Goal: Task Accomplishment & Management: Complete application form

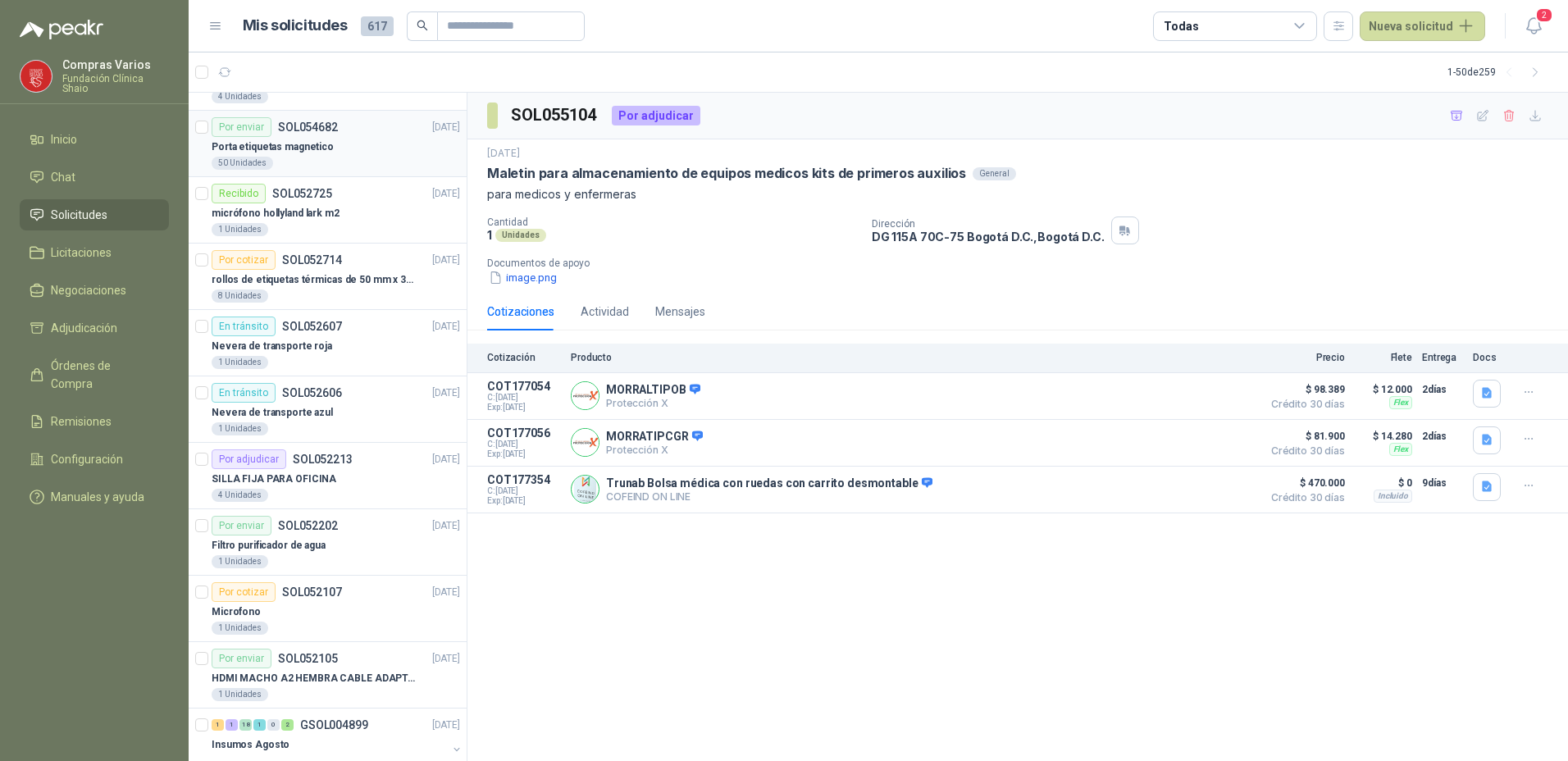
scroll to position [410, 0]
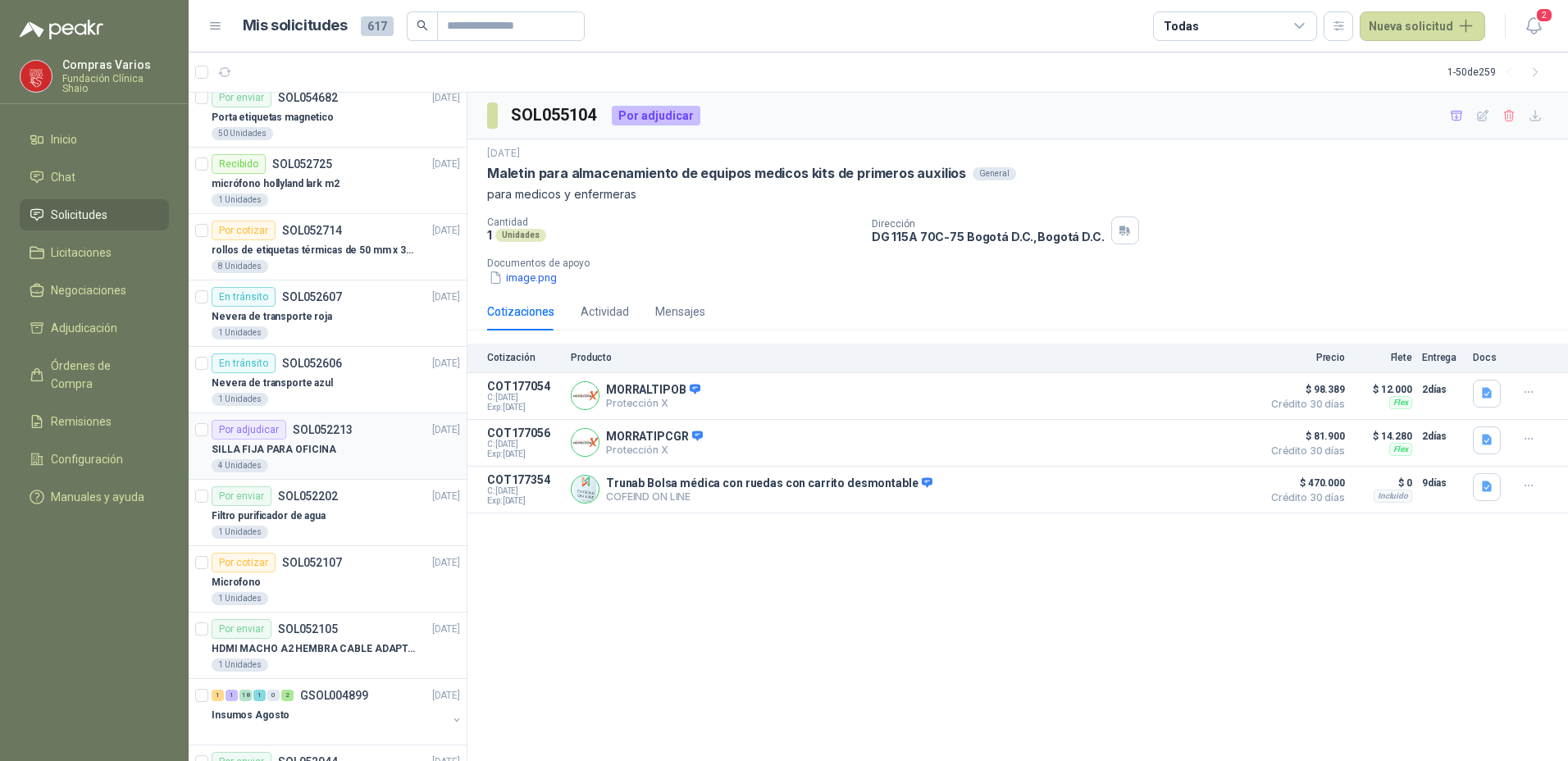
click at [334, 450] on div "SILLA FIJA PARA OFICINA" at bounding box center [336, 449] width 248 height 19
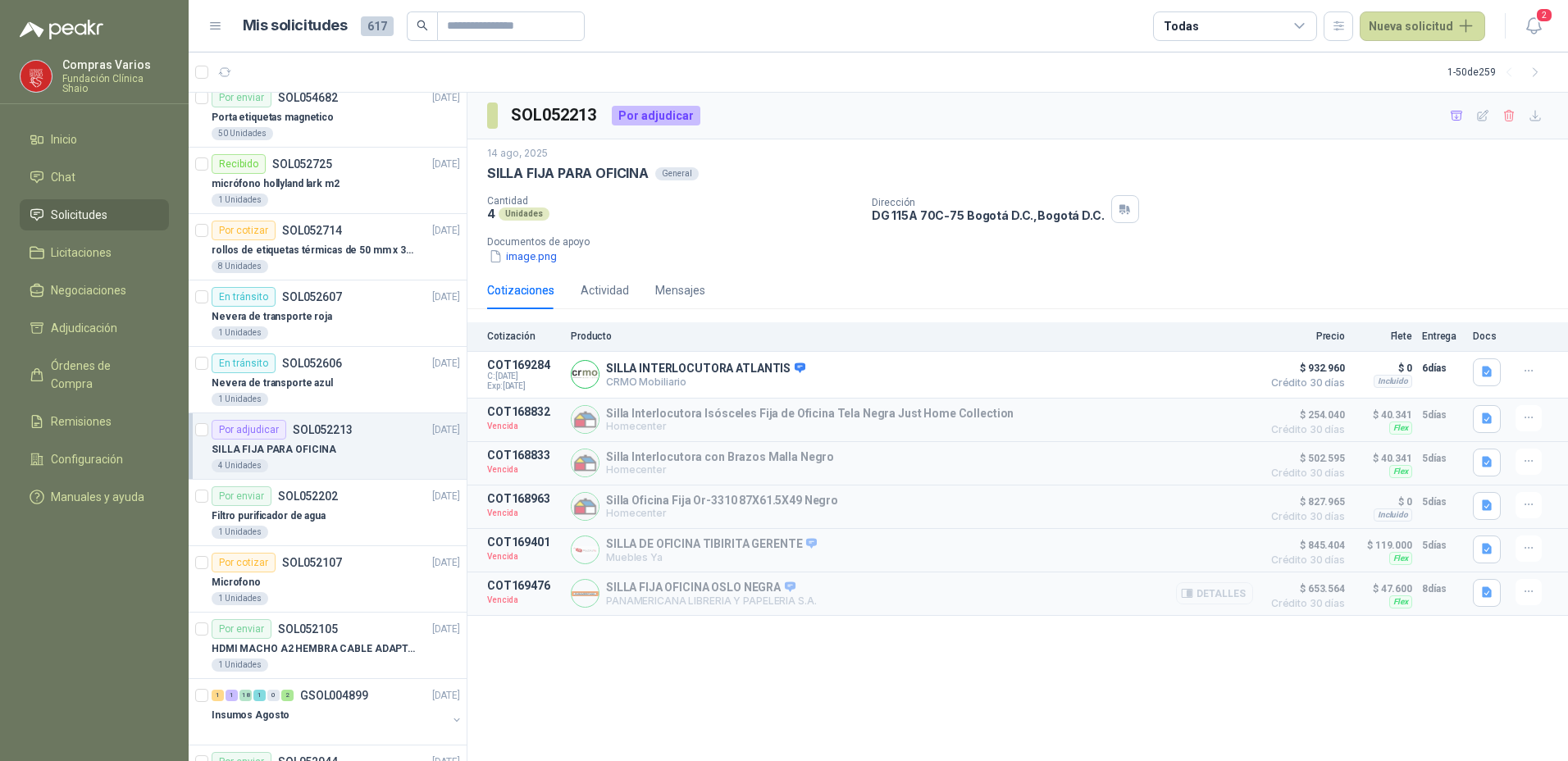
click at [1229, 601] on button "Detalles" at bounding box center [1214, 592] width 77 height 22
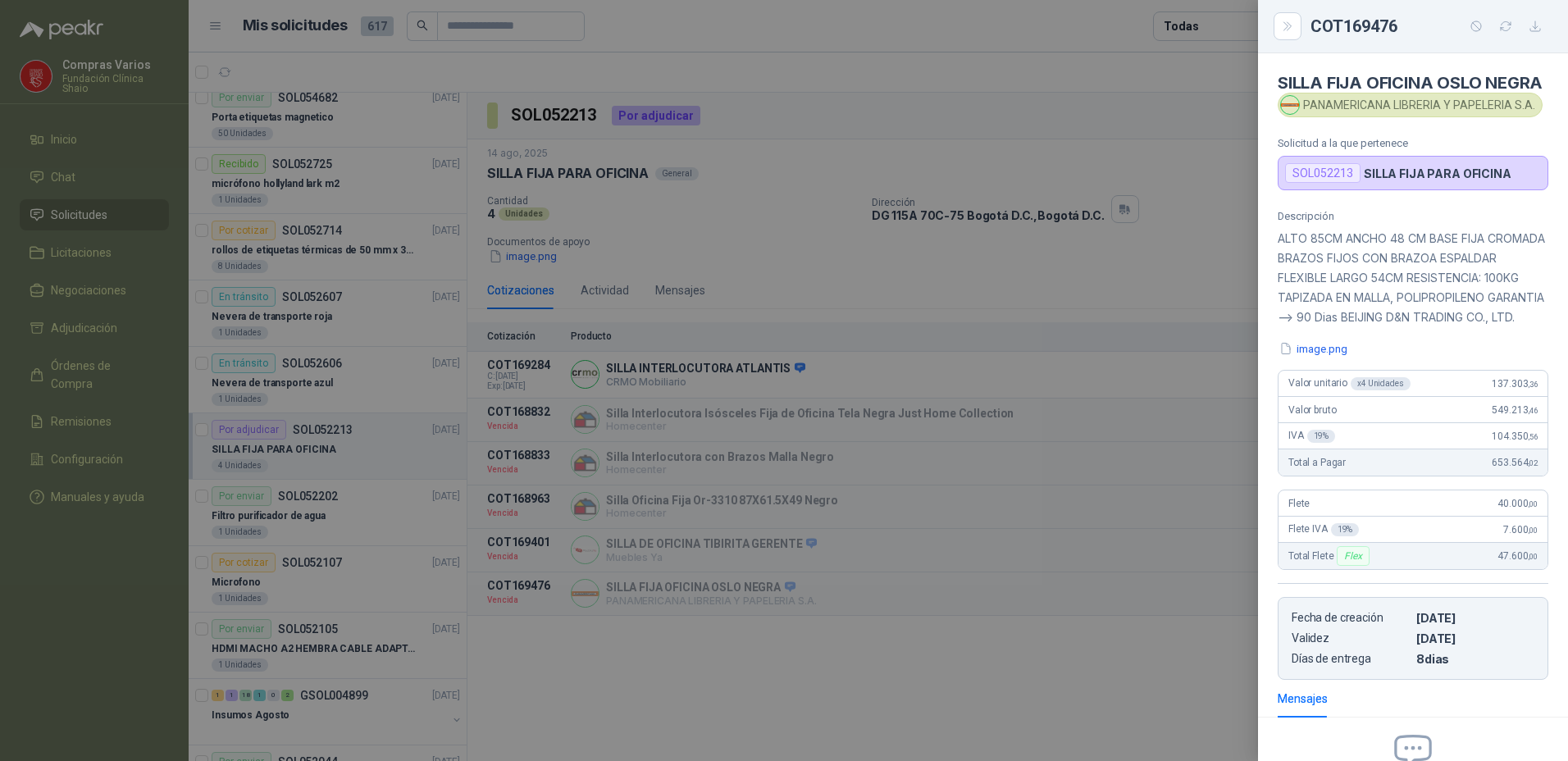
scroll to position [223, 0]
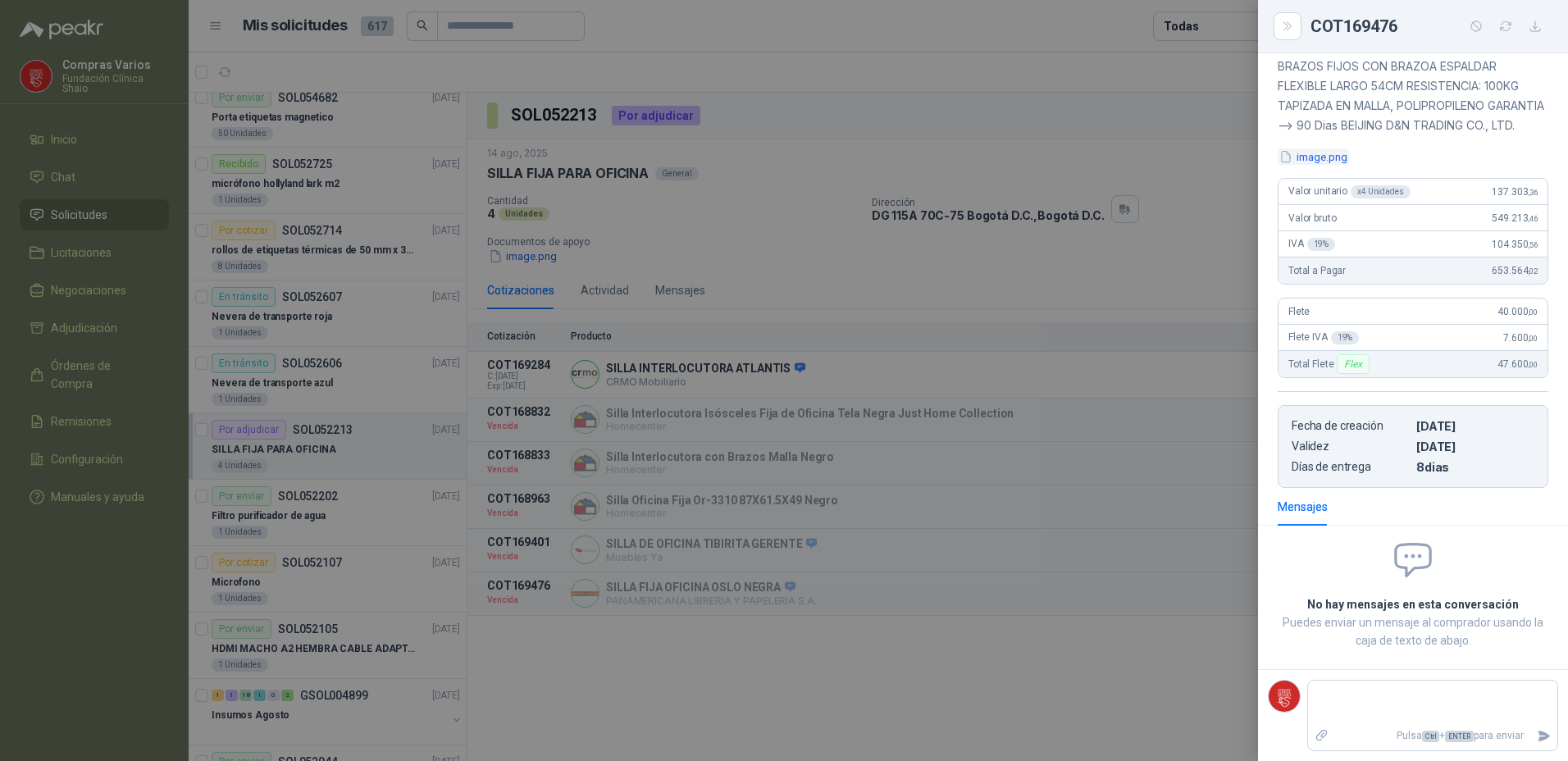
click at [1306, 162] on button "image.png" at bounding box center [1313, 156] width 72 height 17
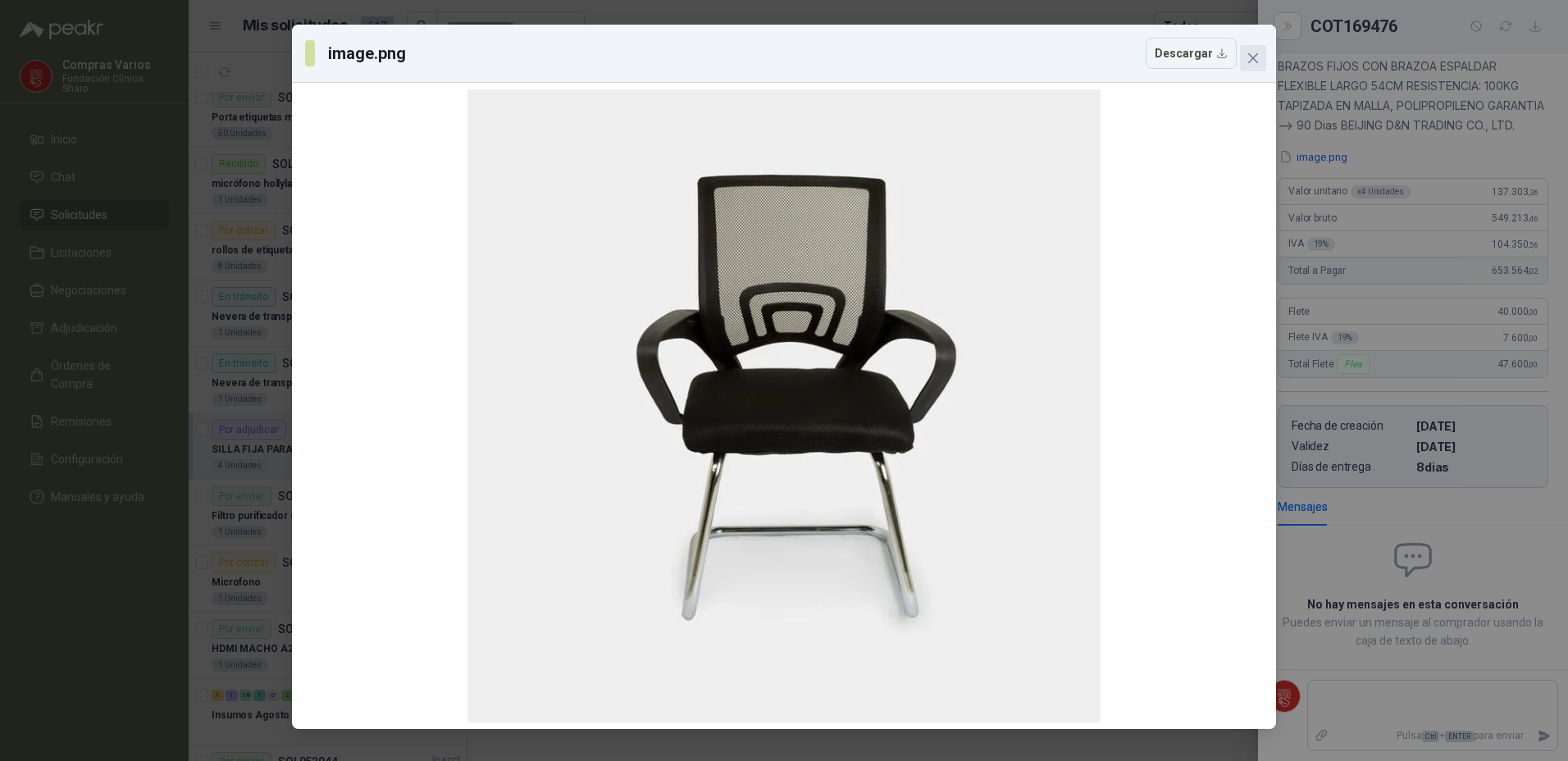
click at [1254, 57] on icon "close" at bounding box center [1253, 57] width 10 height 10
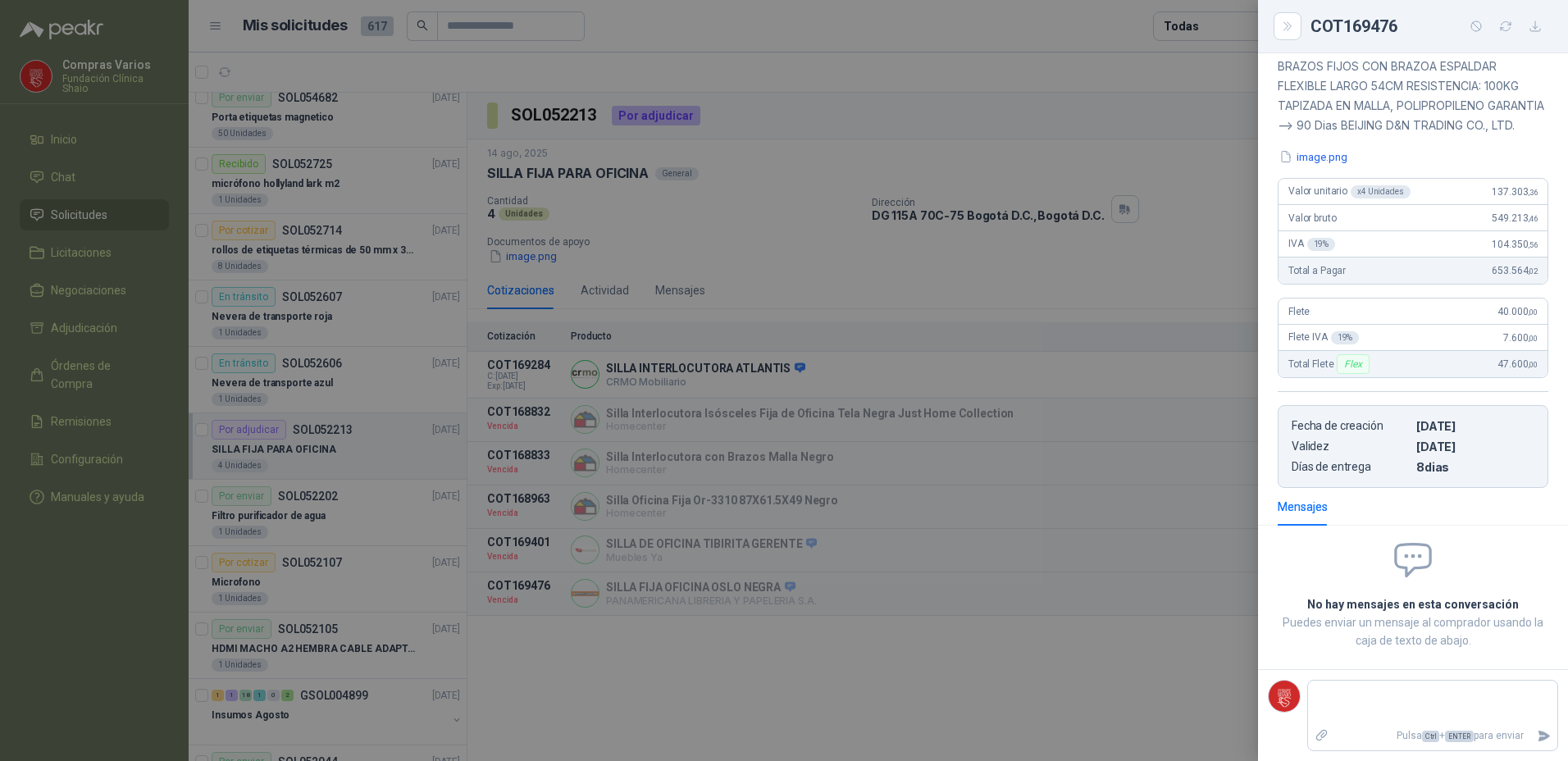
click at [1022, 710] on div at bounding box center [784, 380] width 1568 height 761
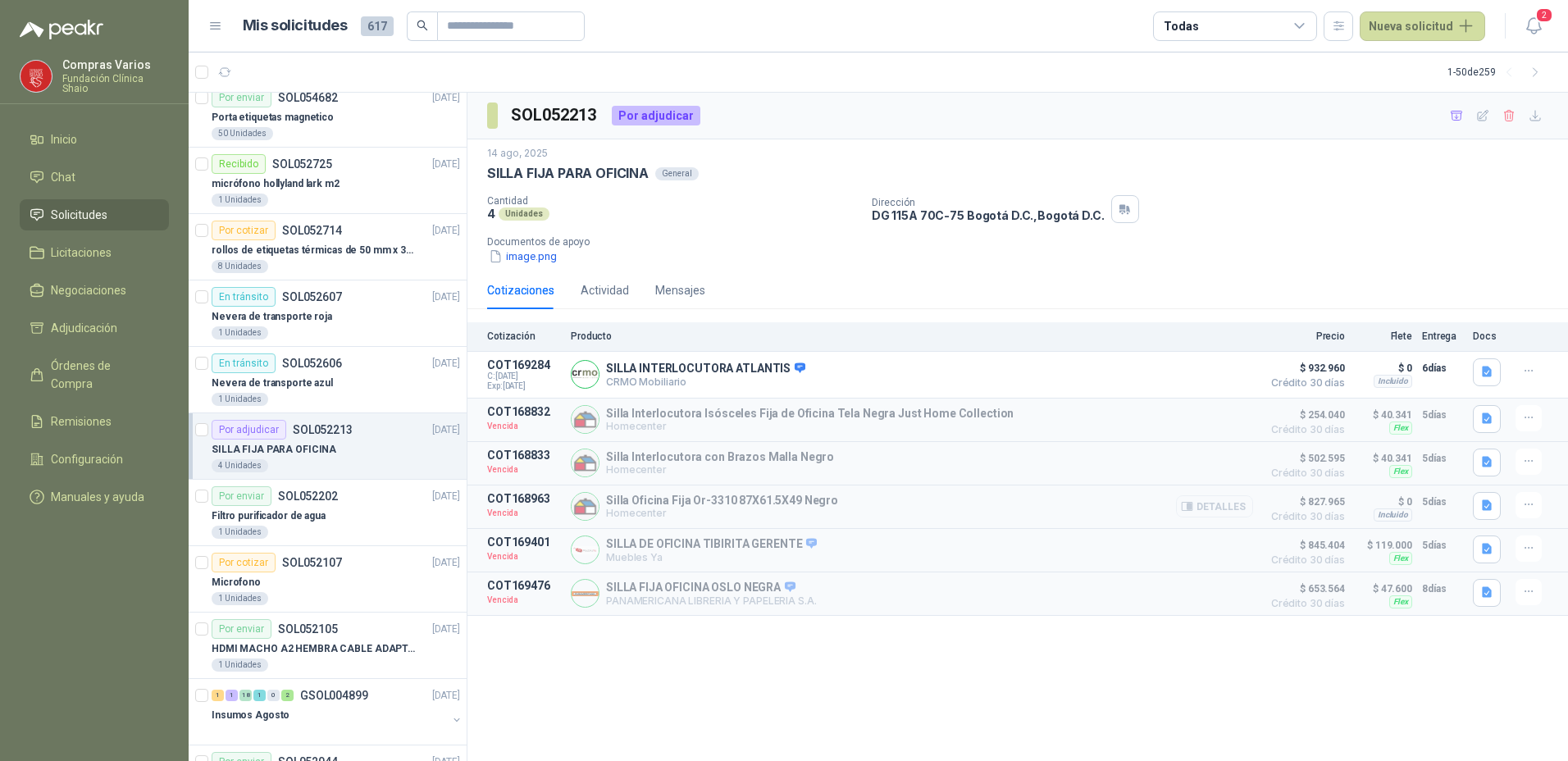
click at [1222, 510] on button "Detalles" at bounding box center [1214, 506] width 77 height 22
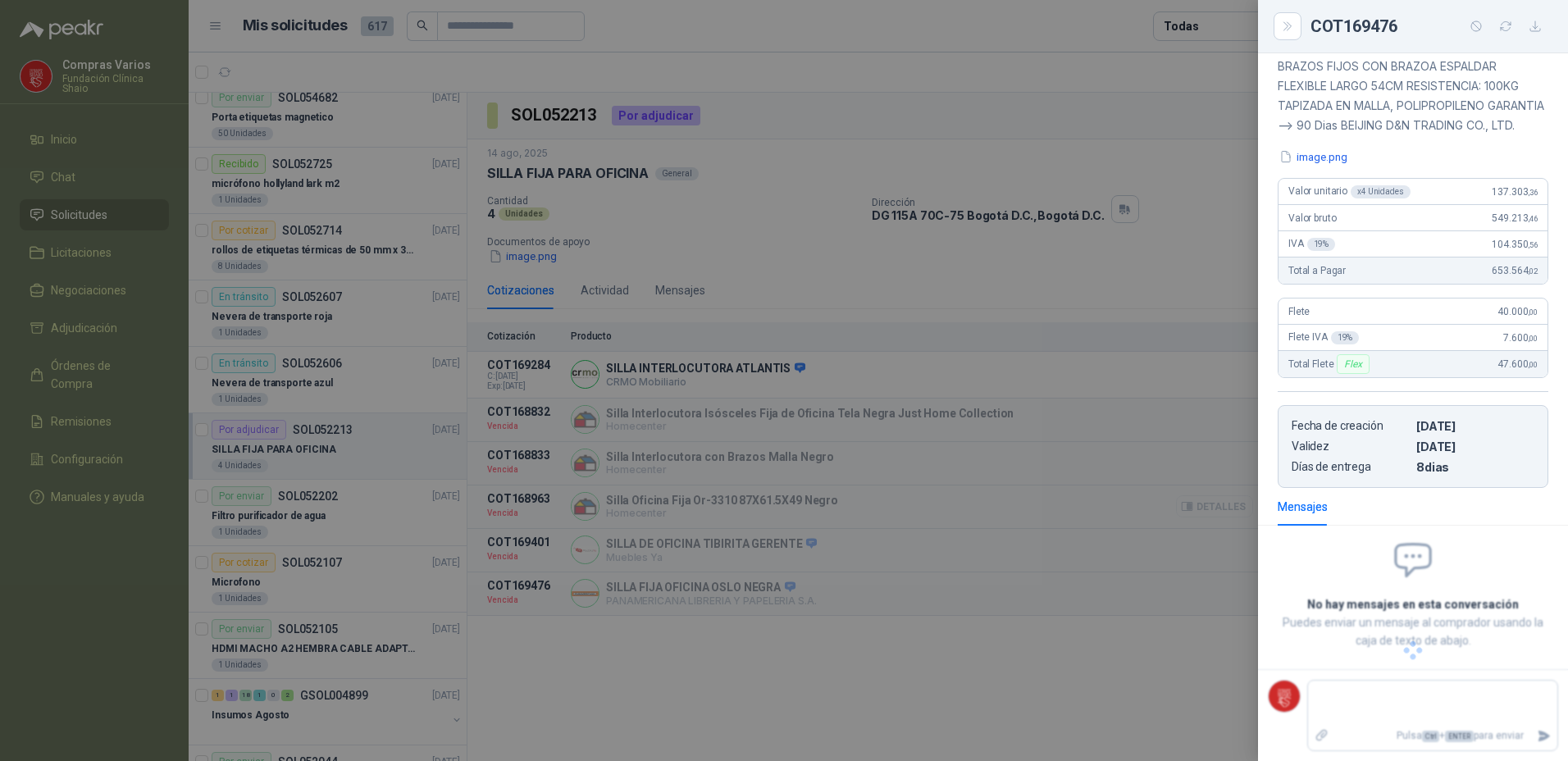
scroll to position [73, 0]
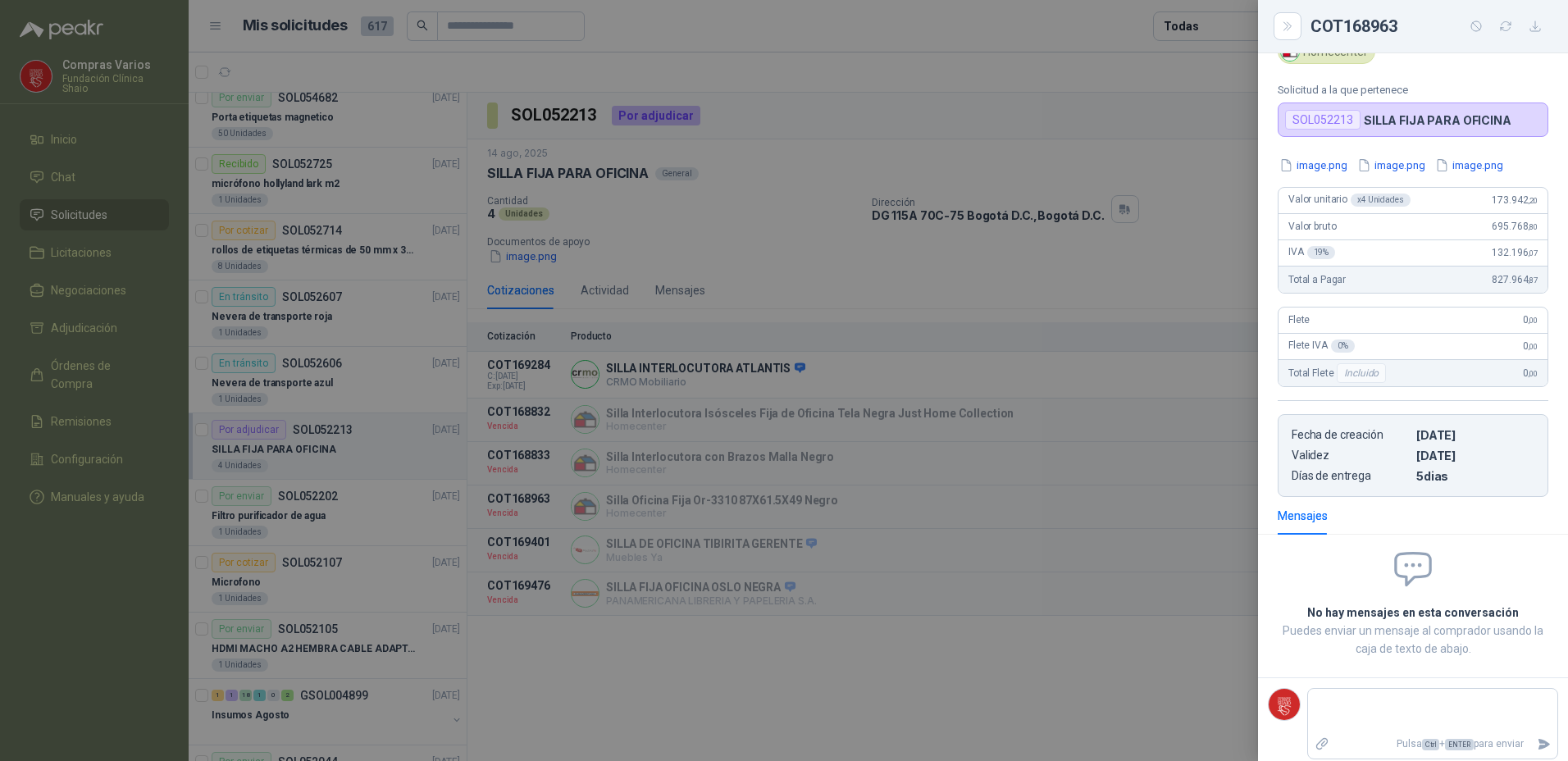
click at [1181, 537] on div at bounding box center [784, 380] width 1568 height 761
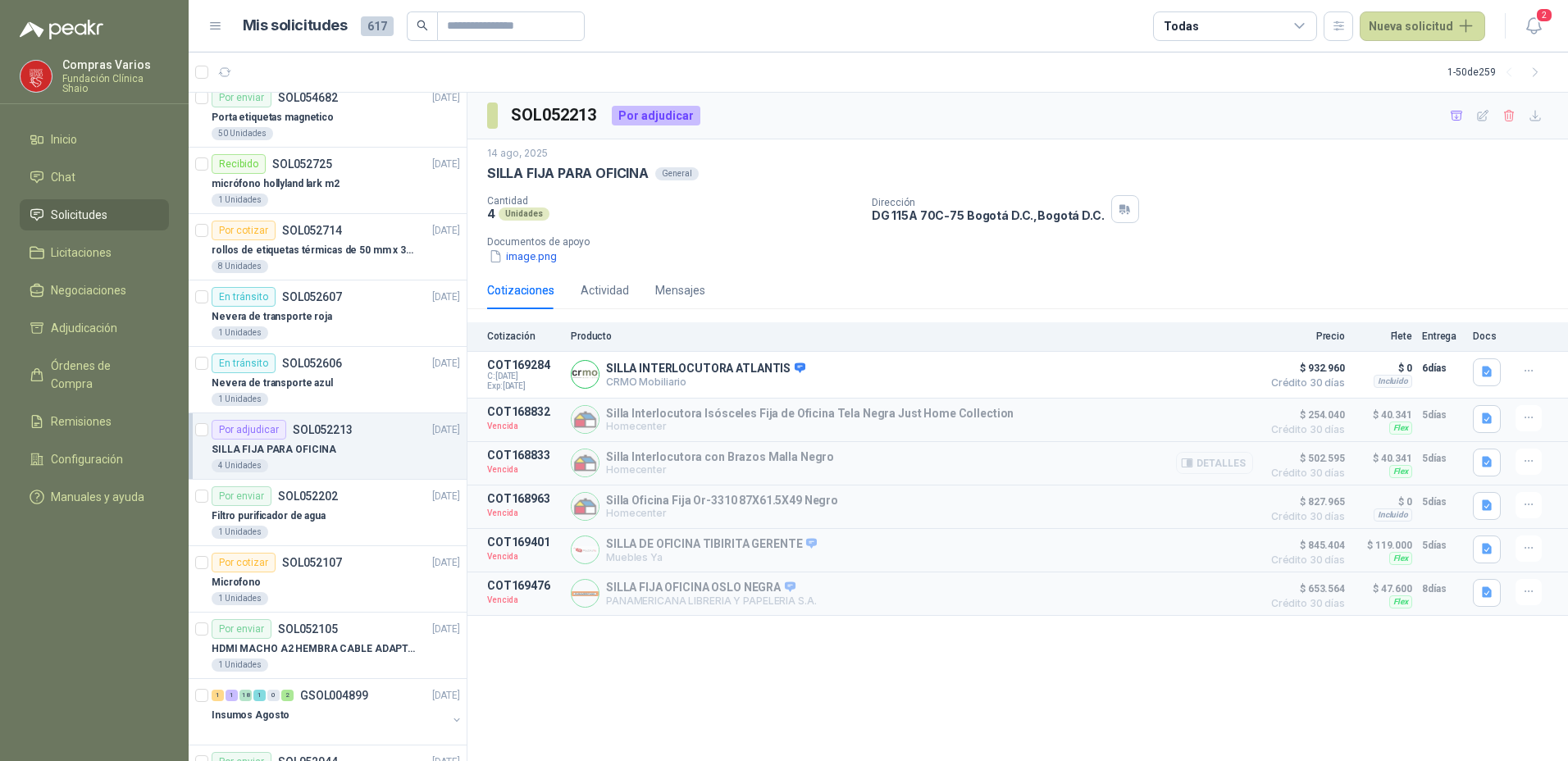
click at [1229, 464] on button "Detalles" at bounding box center [1214, 463] width 77 height 22
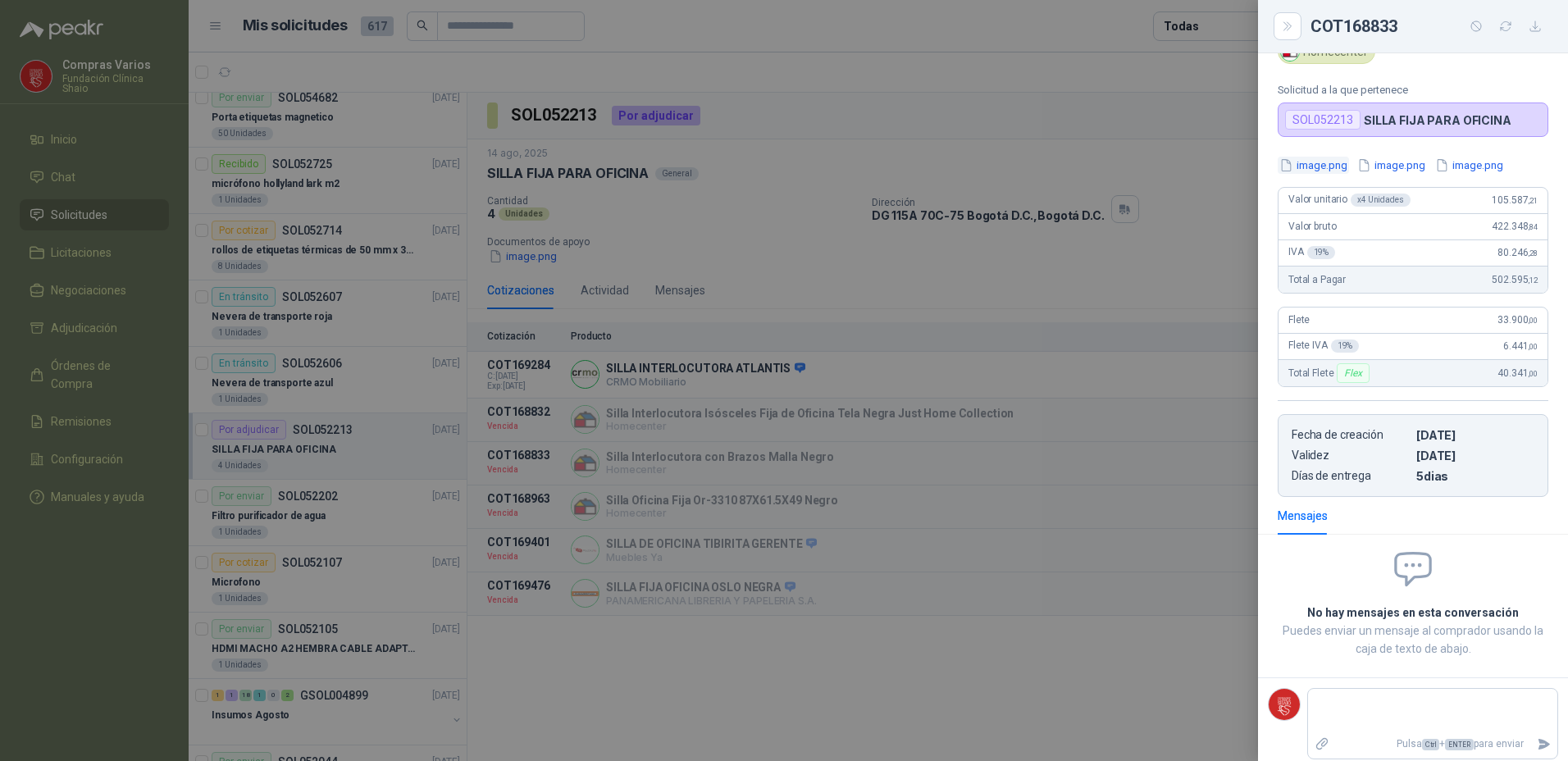
click at [1314, 161] on button "image.png" at bounding box center [1313, 164] width 72 height 17
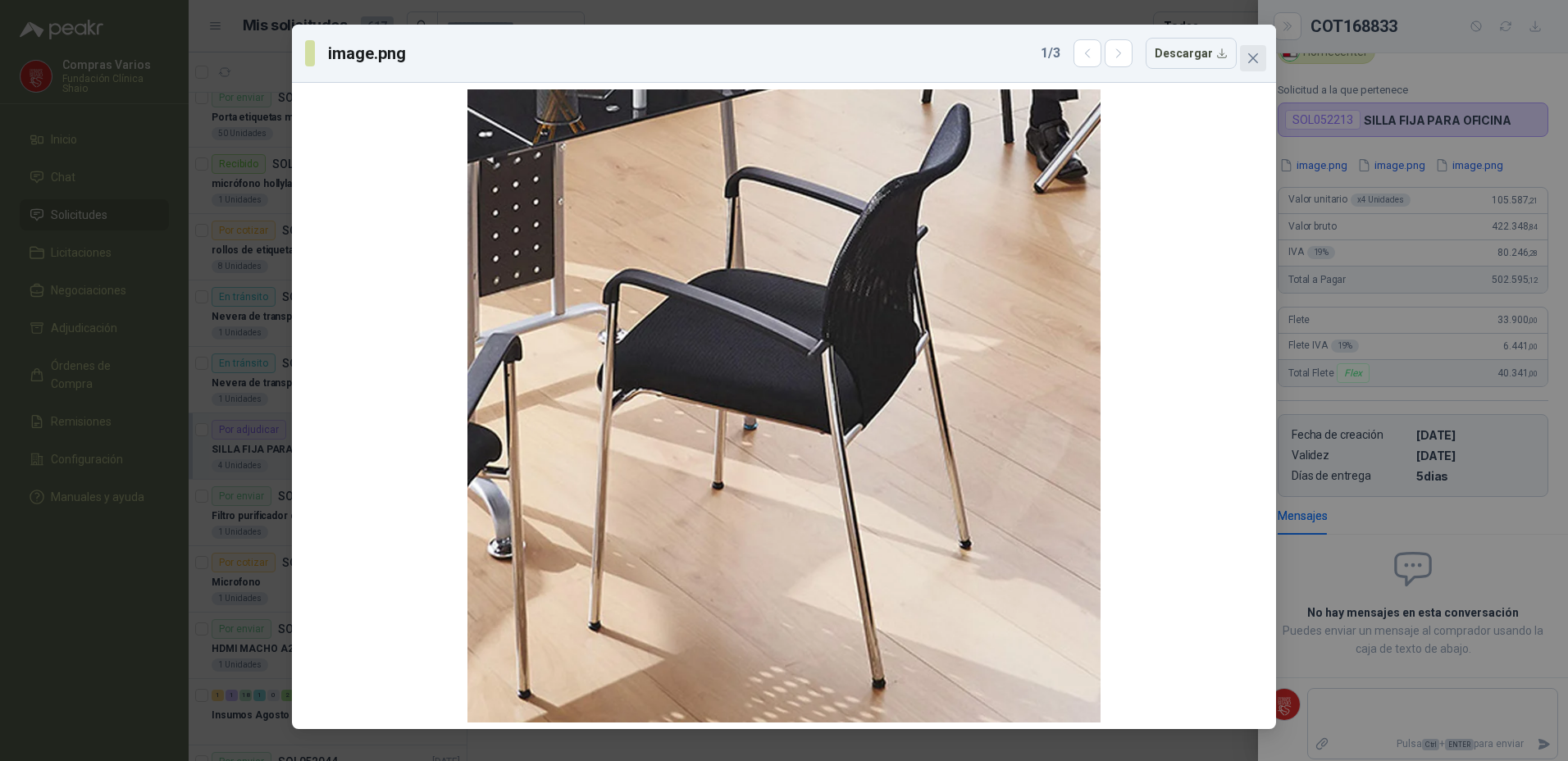
click at [1246, 51] on button "Close" at bounding box center [1254, 58] width 27 height 26
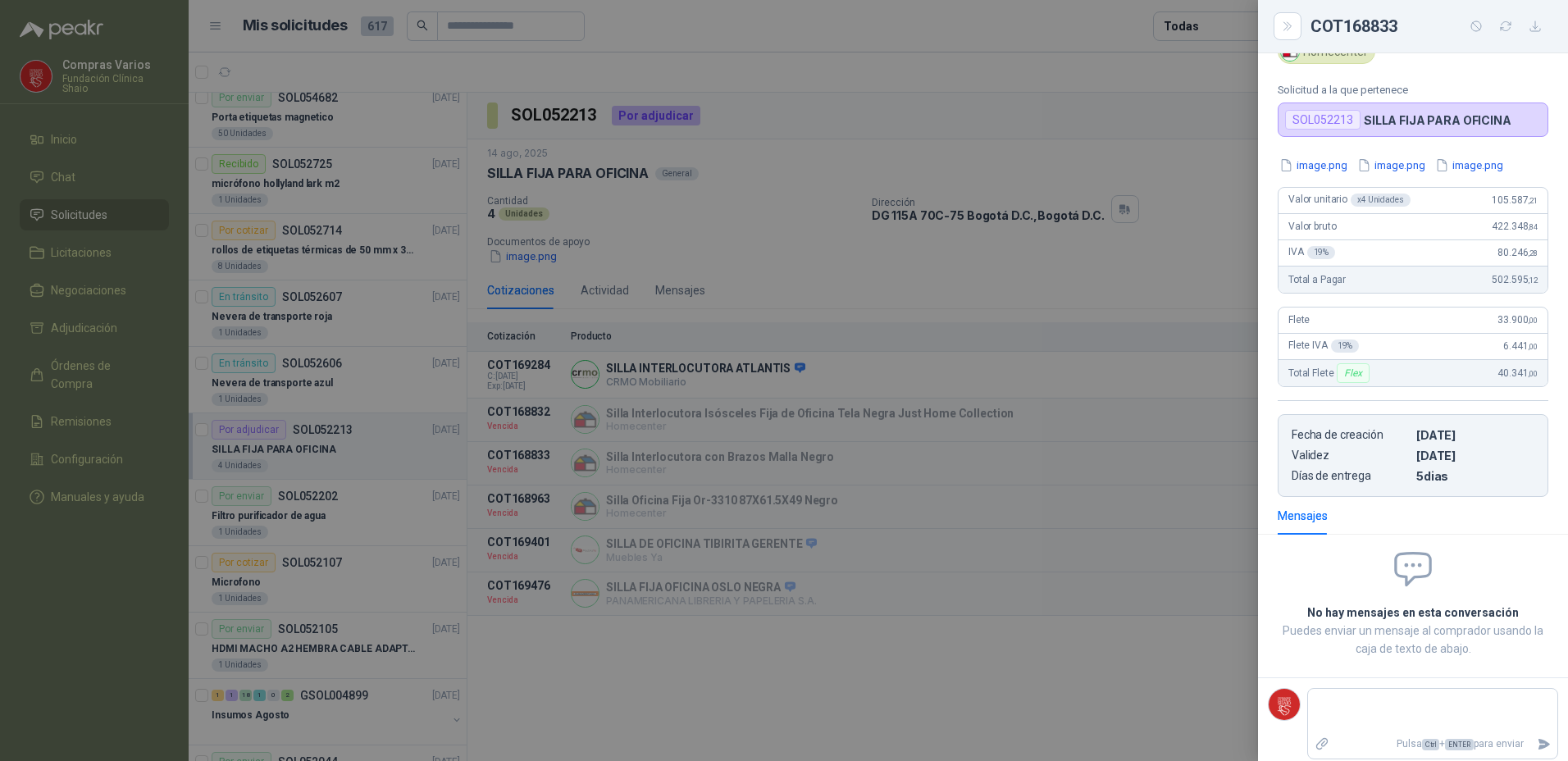
drag, startPoint x: 1049, startPoint y: 686, endPoint x: 1045, endPoint y: 695, distance: 9.8
click at [1045, 695] on div at bounding box center [784, 380] width 1568 height 761
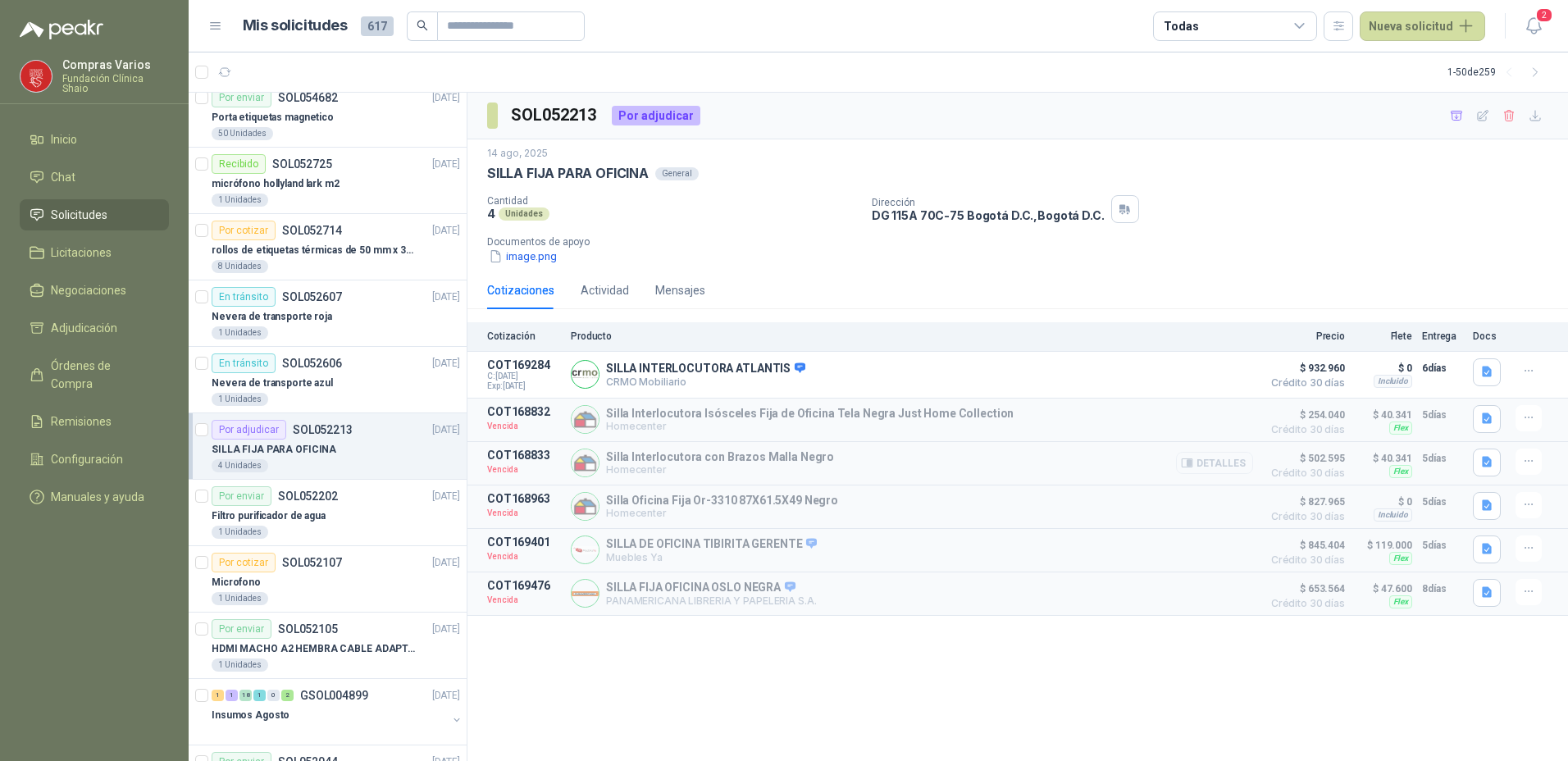
click at [1218, 465] on button "Detalles" at bounding box center [1214, 463] width 77 height 22
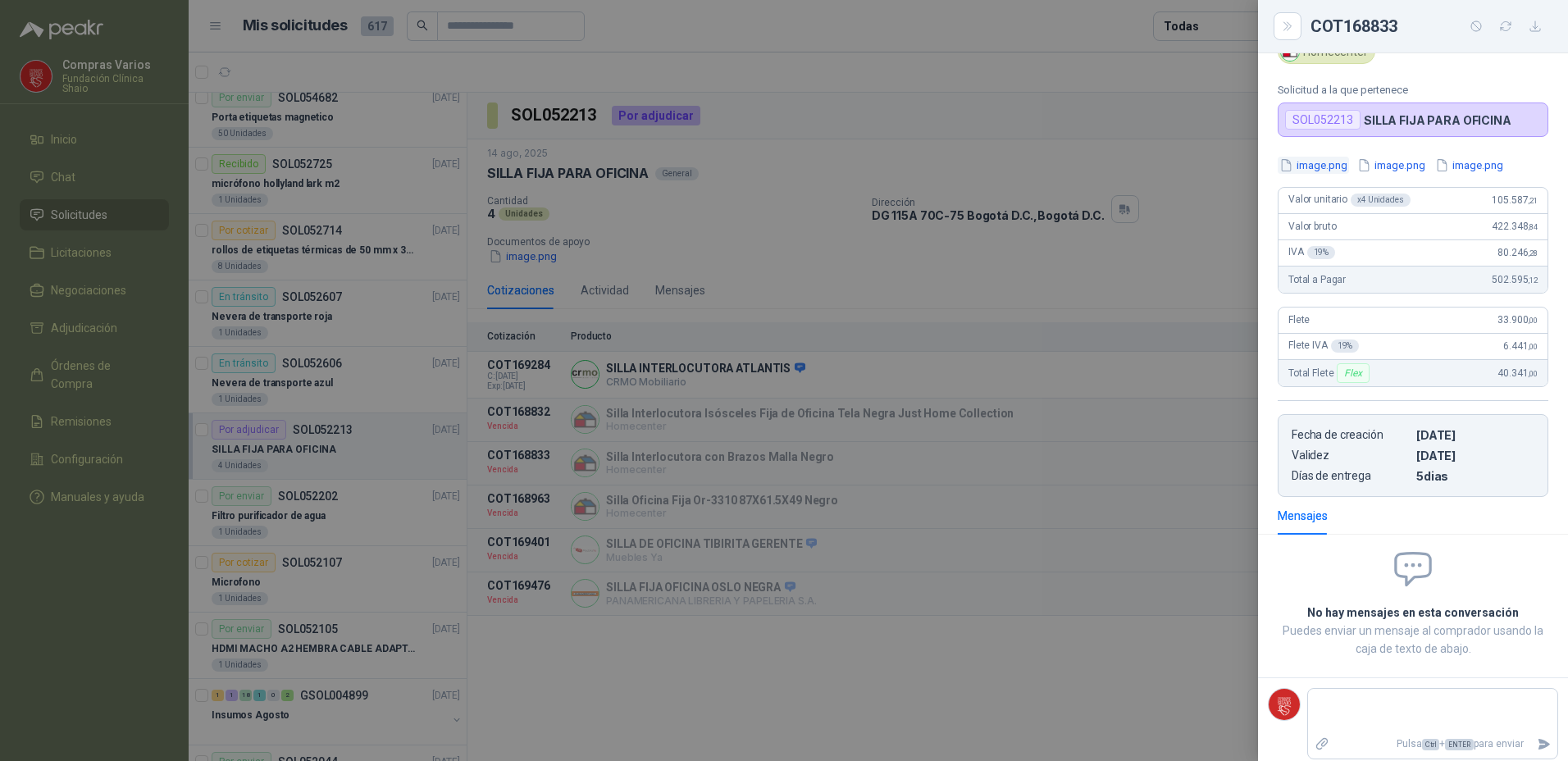
click at [1323, 162] on button "image.png" at bounding box center [1313, 164] width 72 height 17
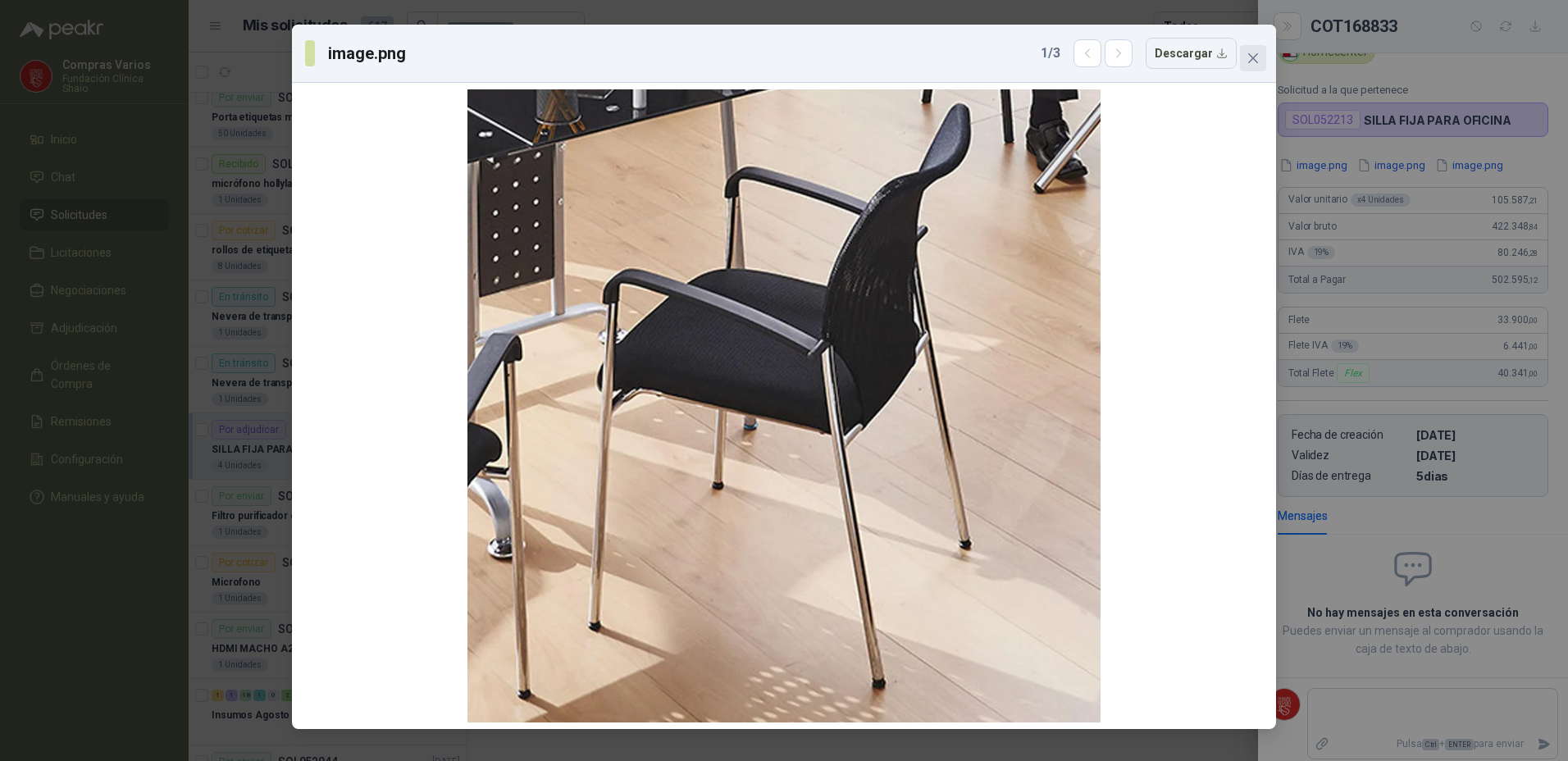
click at [1249, 55] on icon "close" at bounding box center [1253, 57] width 10 height 10
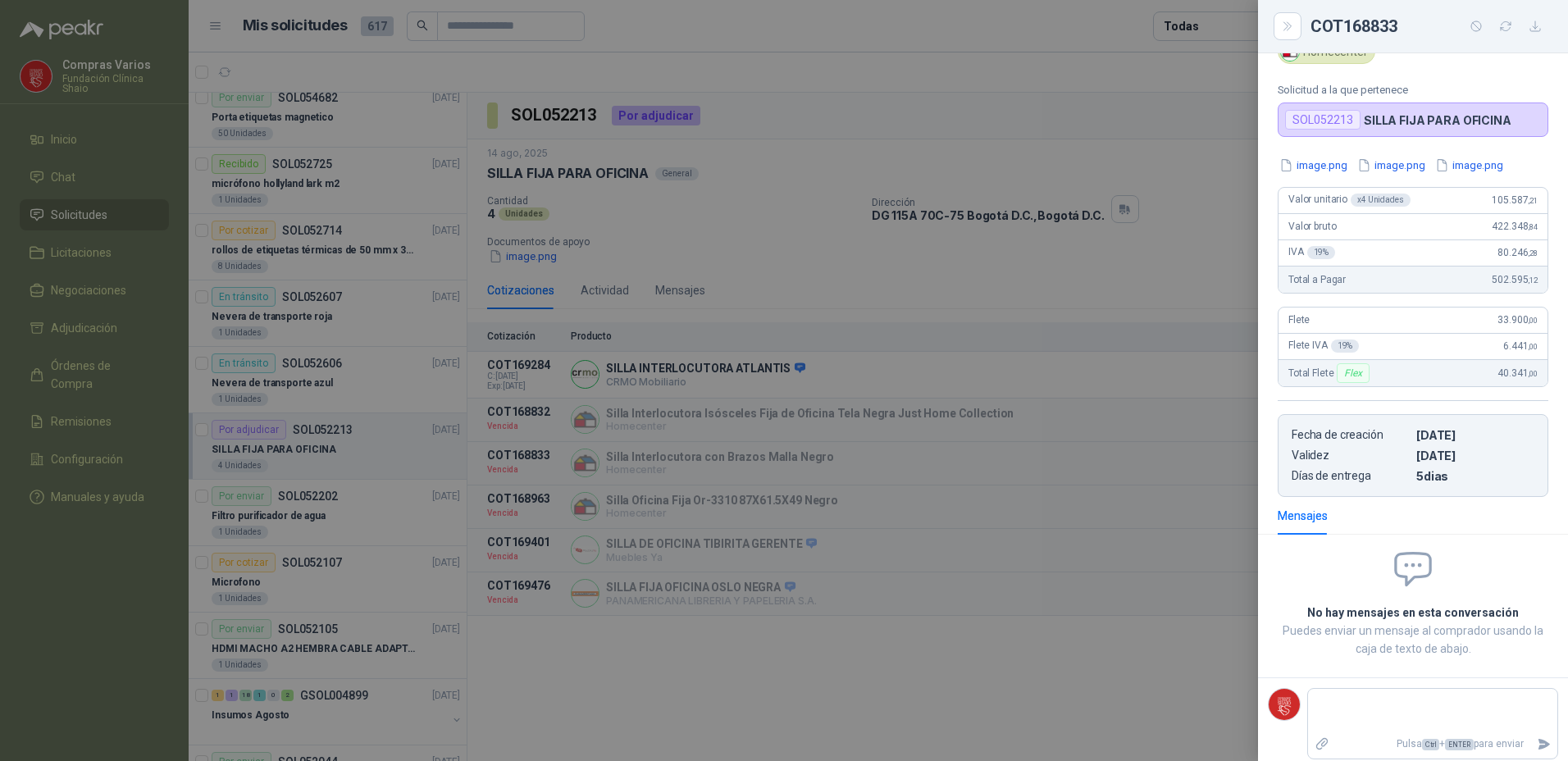
click at [946, 712] on div at bounding box center [784, 380] width 1568 height 761
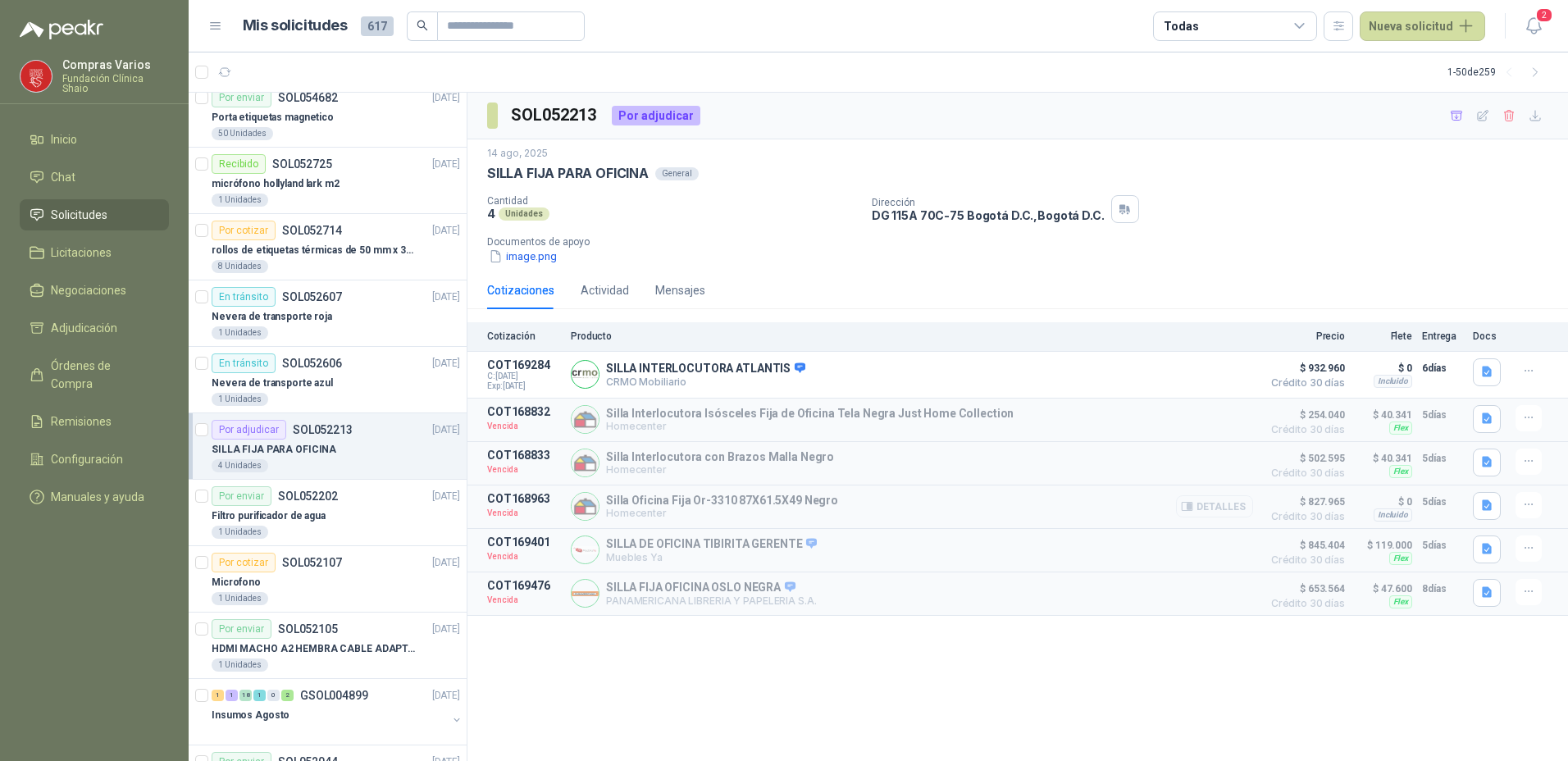
click at [1220, 499] on button "Detalles" at bounding box center [1214, 506] width 77 height 22
click at [1223, 504] on button "Detalles" at bounding box center [1214, 506] width 77 height 22
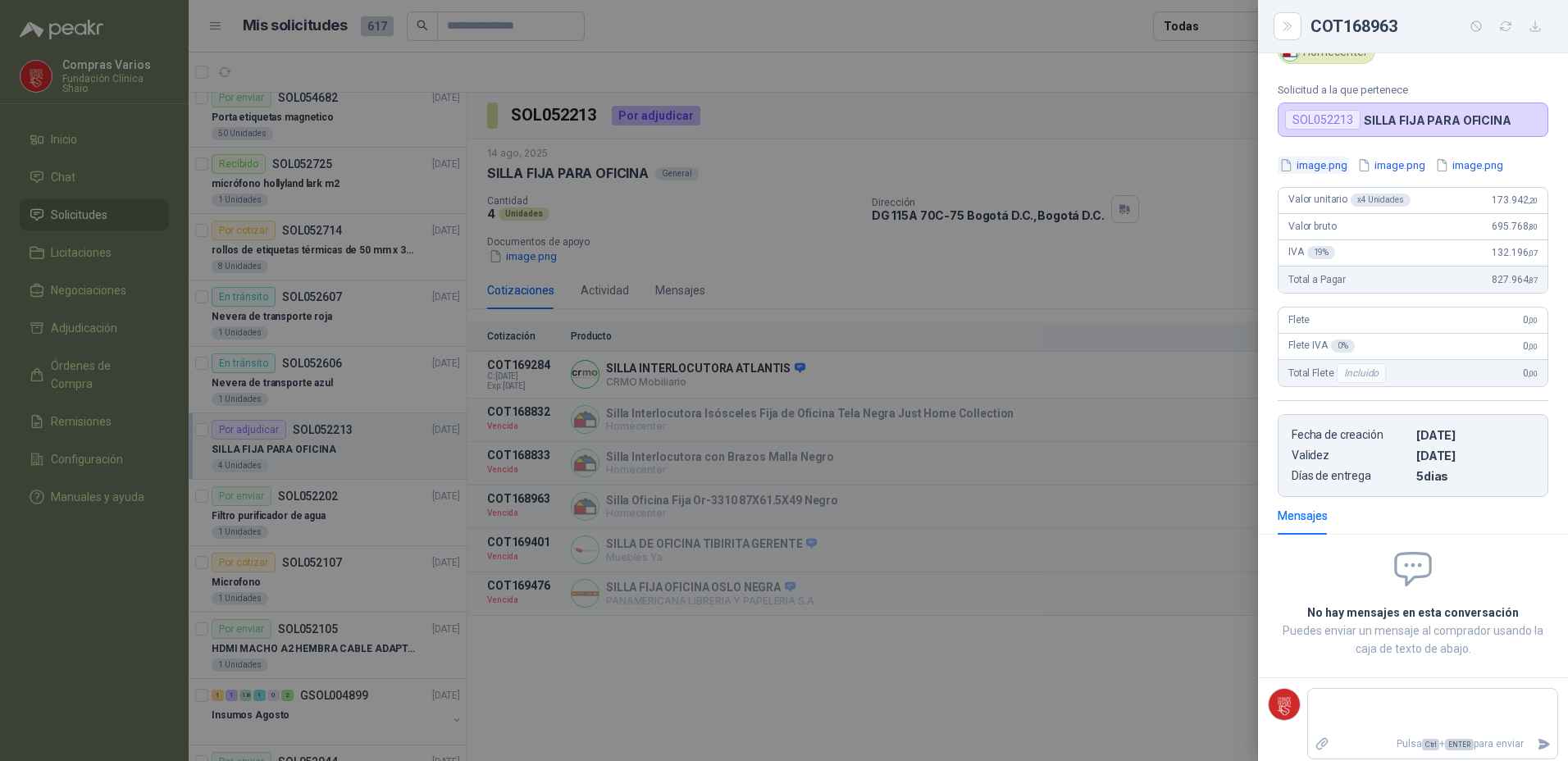
click at [1312, 162] on button "image.png" at bounding box center [1313, 164] width 72 height 17
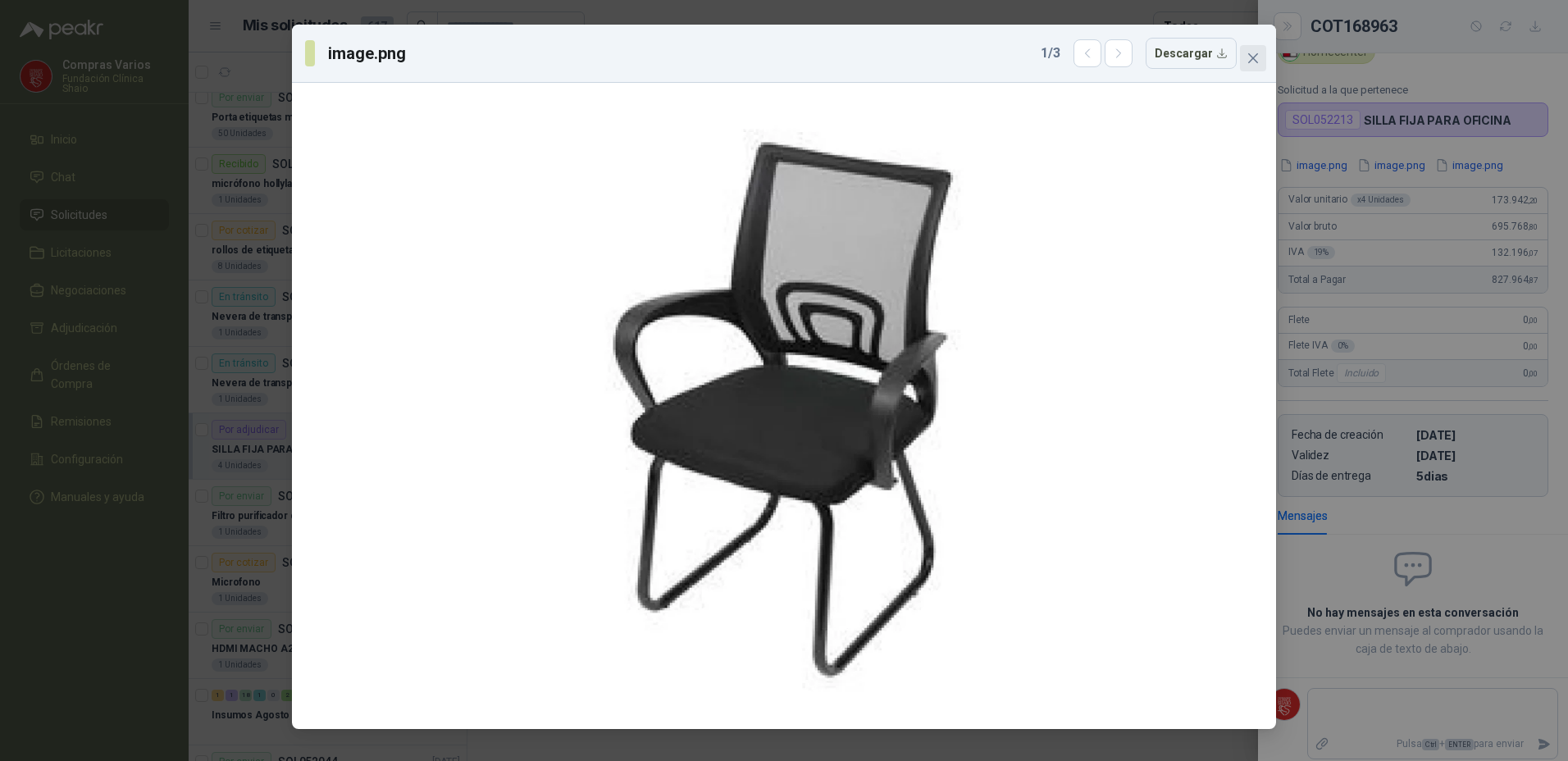
click at [1248, 57] on icon "close" at bounding box center [1253, 57] width 13 height 13
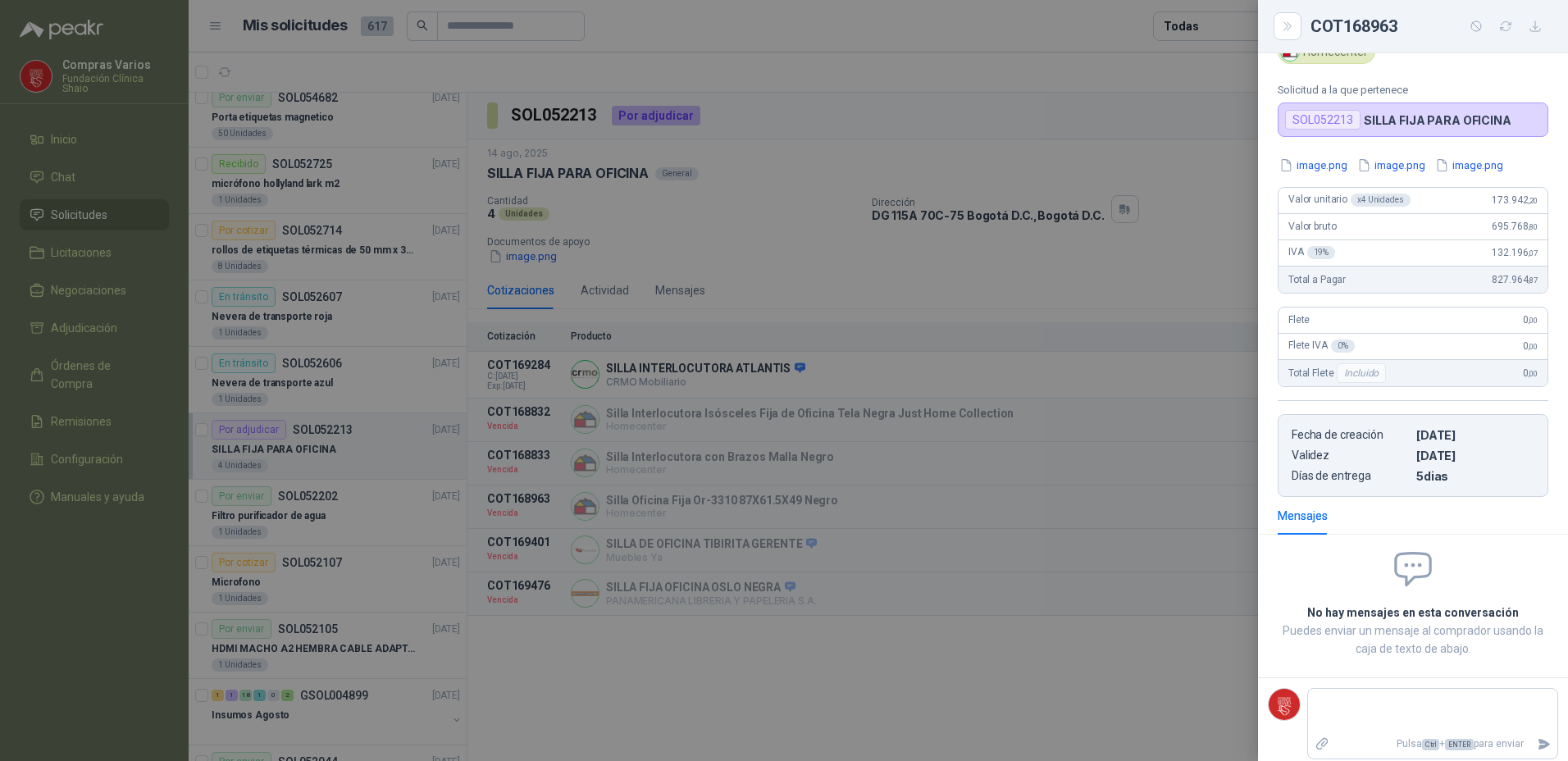
click at [739, 565] on div at bounding box center [784, 380] width 1568 height 761
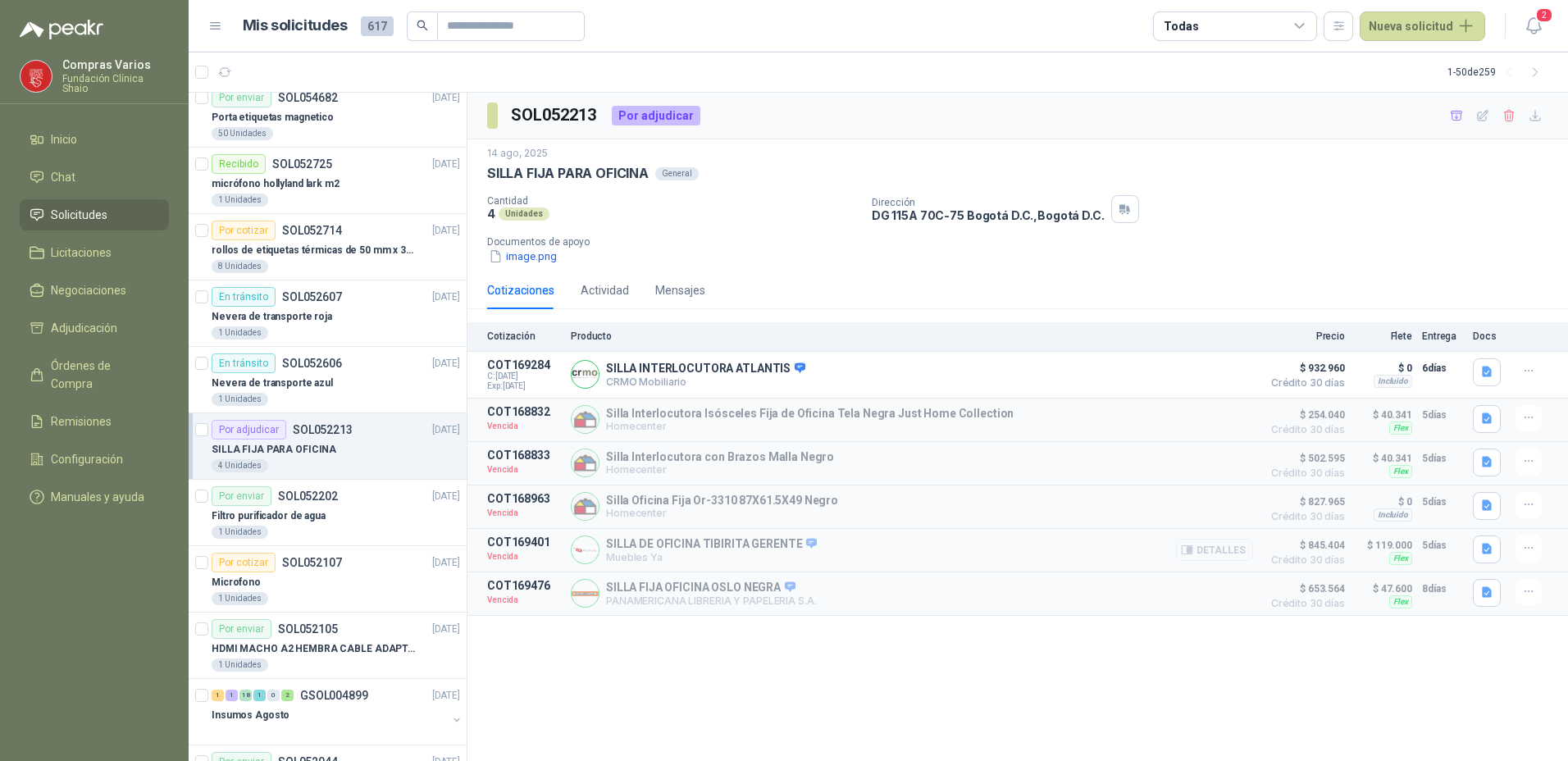
click at [1223, 554] on button "Detalles" at bounding box center [1214, 549] width 77 height 22
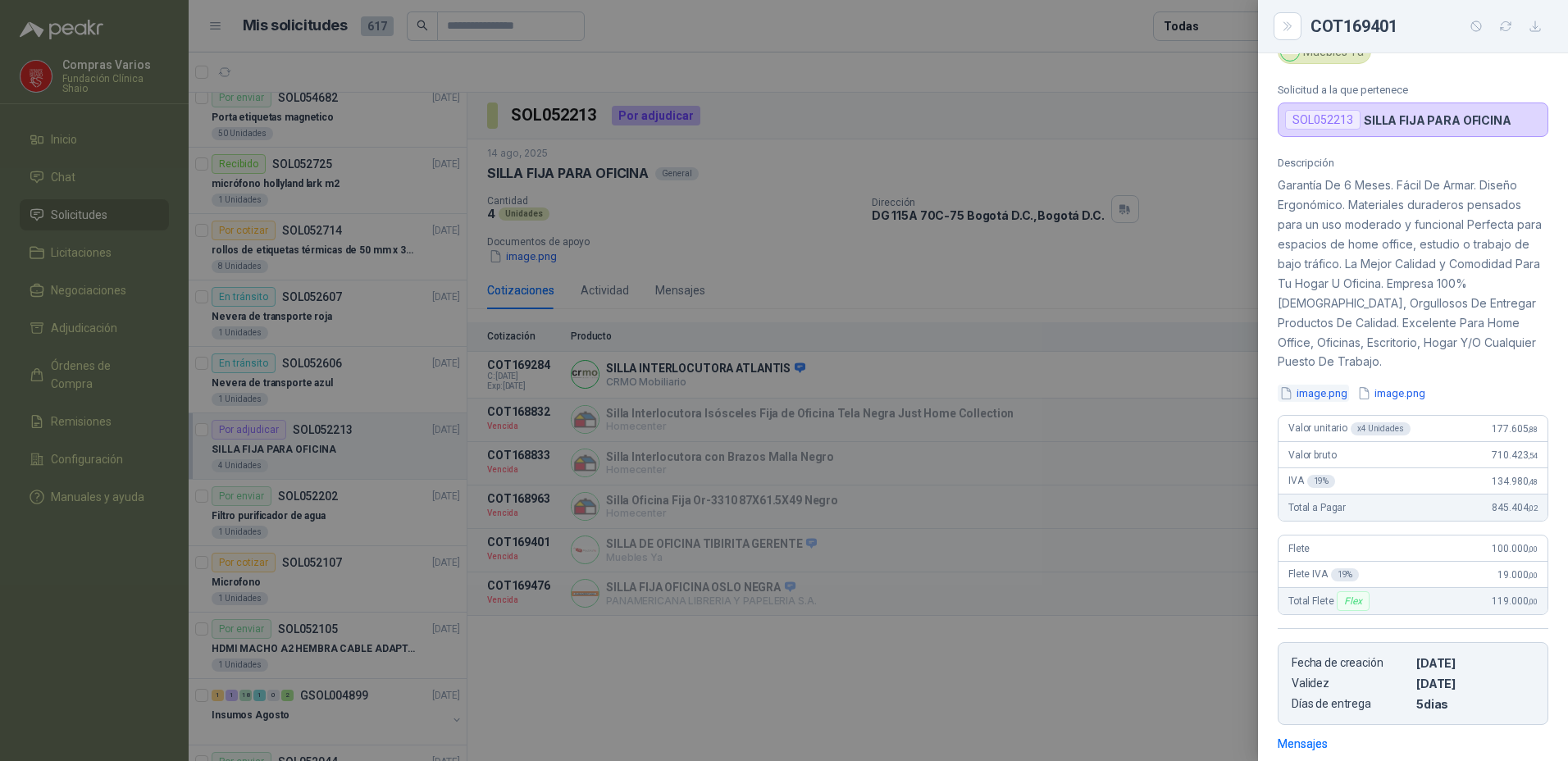
click at [1316, 396] on button "image.png" at bounding box center [1313, 392] width 72 height 17
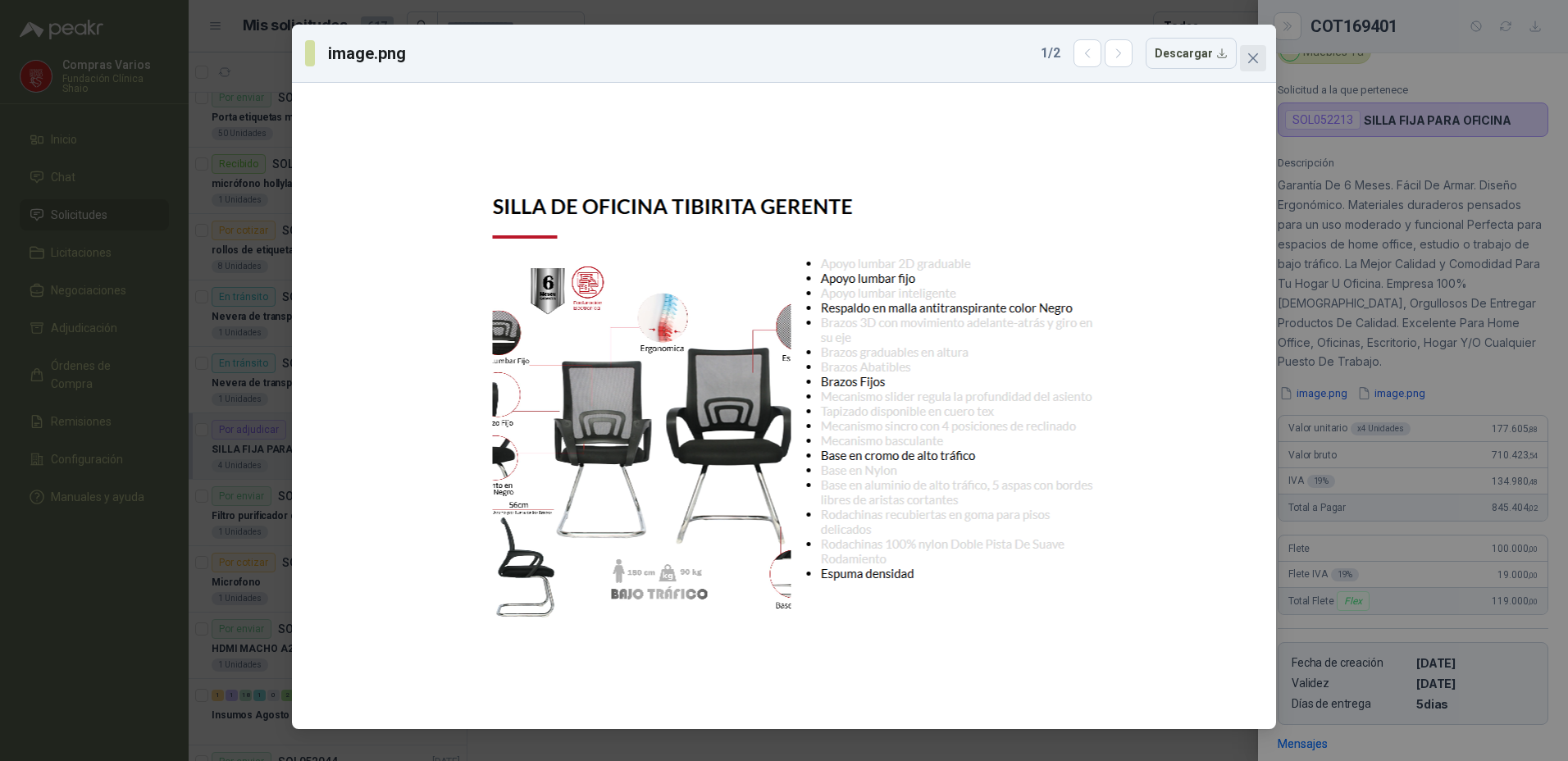
click at [1248, 60] on icon "close" at bounding box center [1253, 57] width 13 height 13
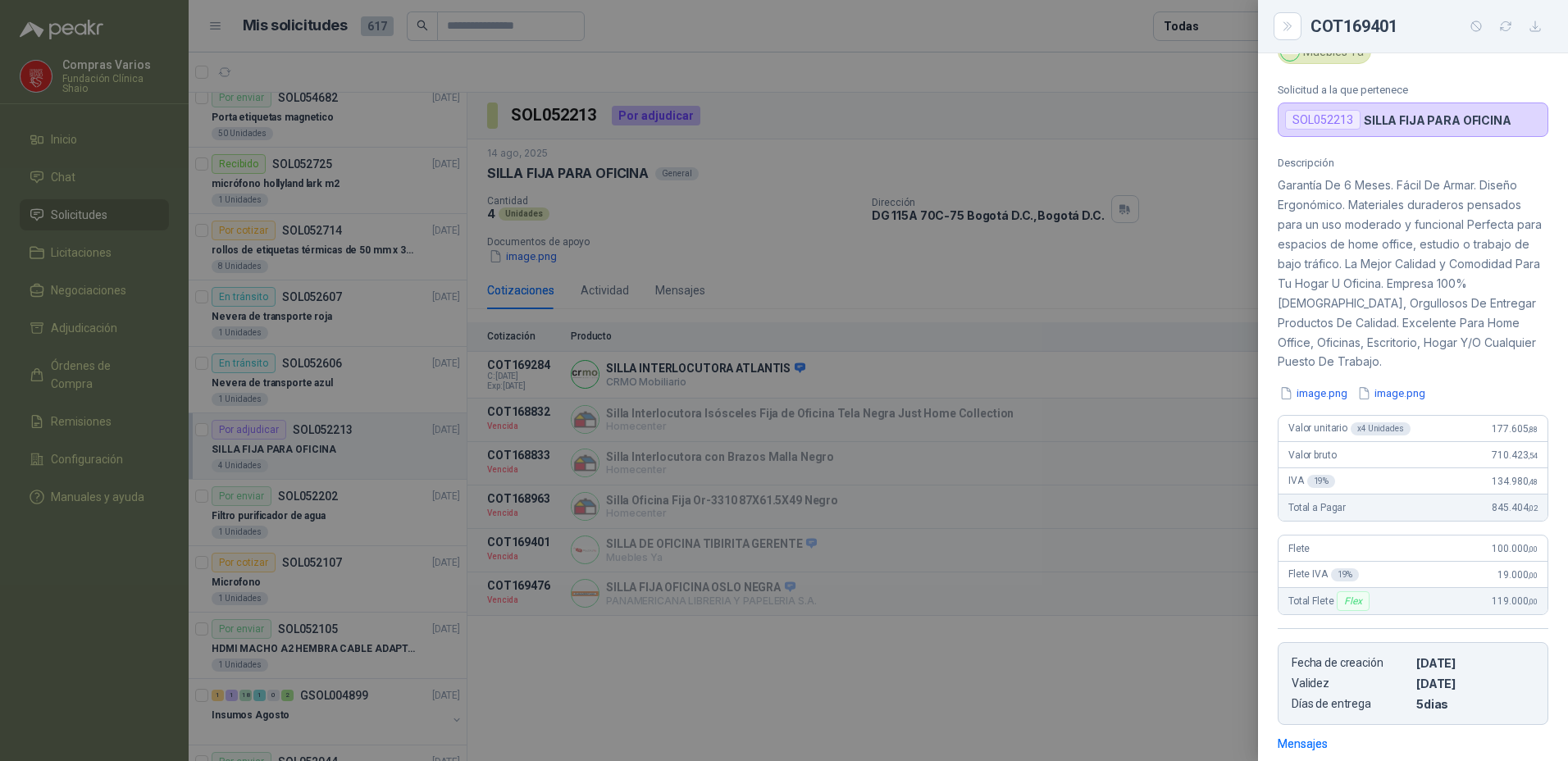
click at [794, 671] on div at bounding box center [784, 380] width 1568 height 761
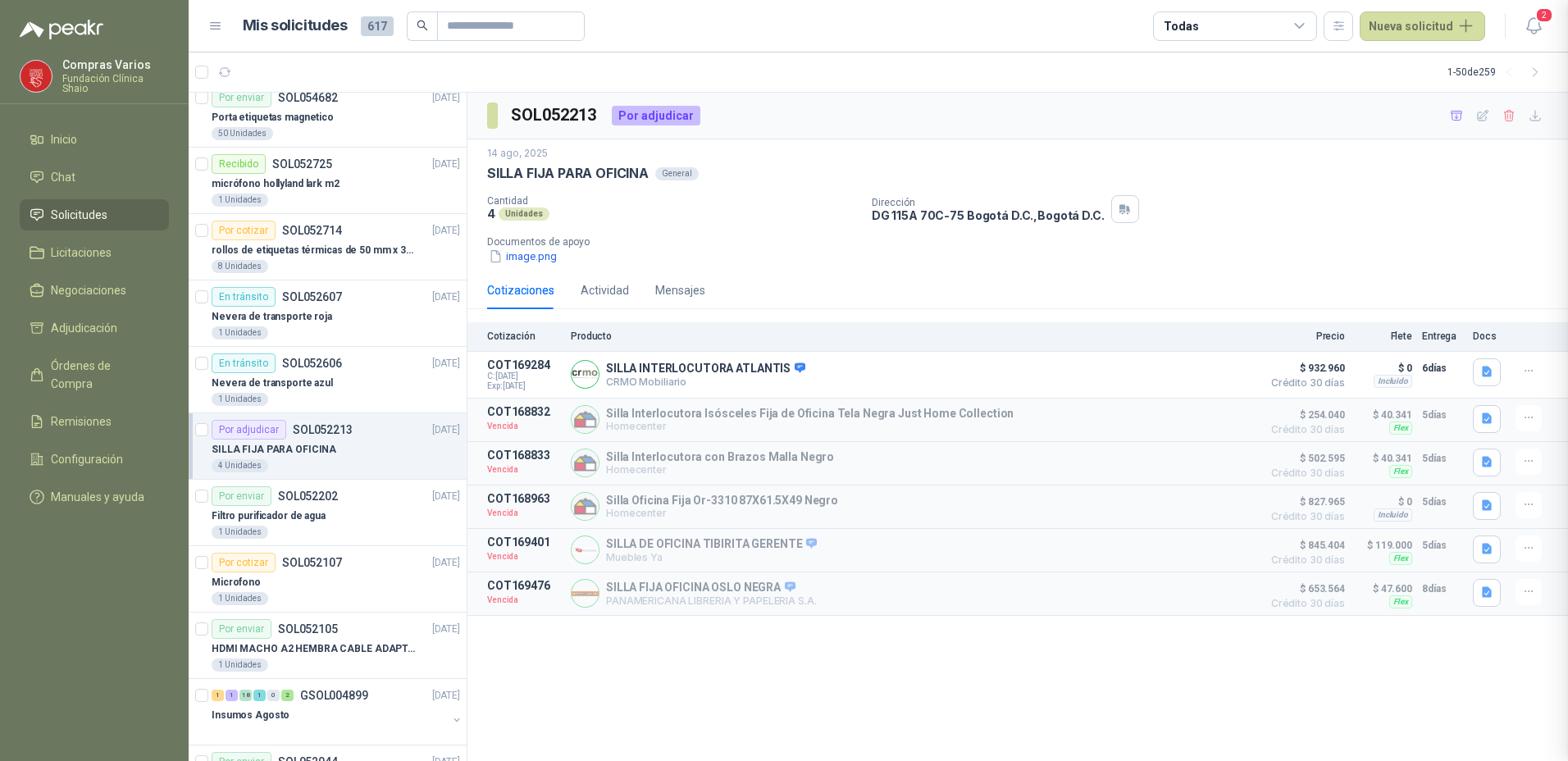
scroll to position [309, 0]
click at [1219, 457] on button "Detalles" at bounding box center [1214, 463] width 77 height 22
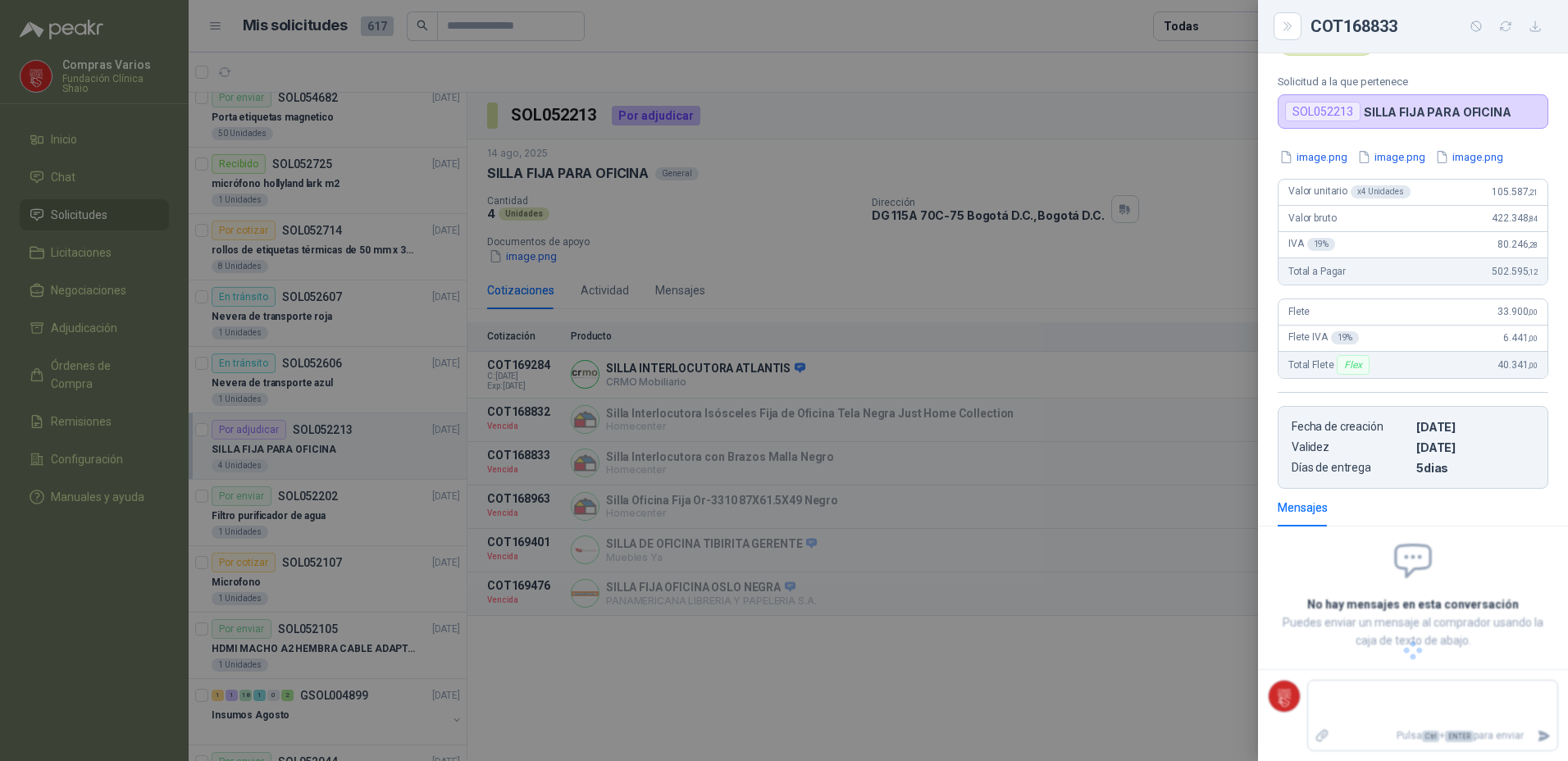
scroll to position [81, 0]
click at [1310, 156] on button "image.png" at bounding box center [1313, 156] width 72 height 17
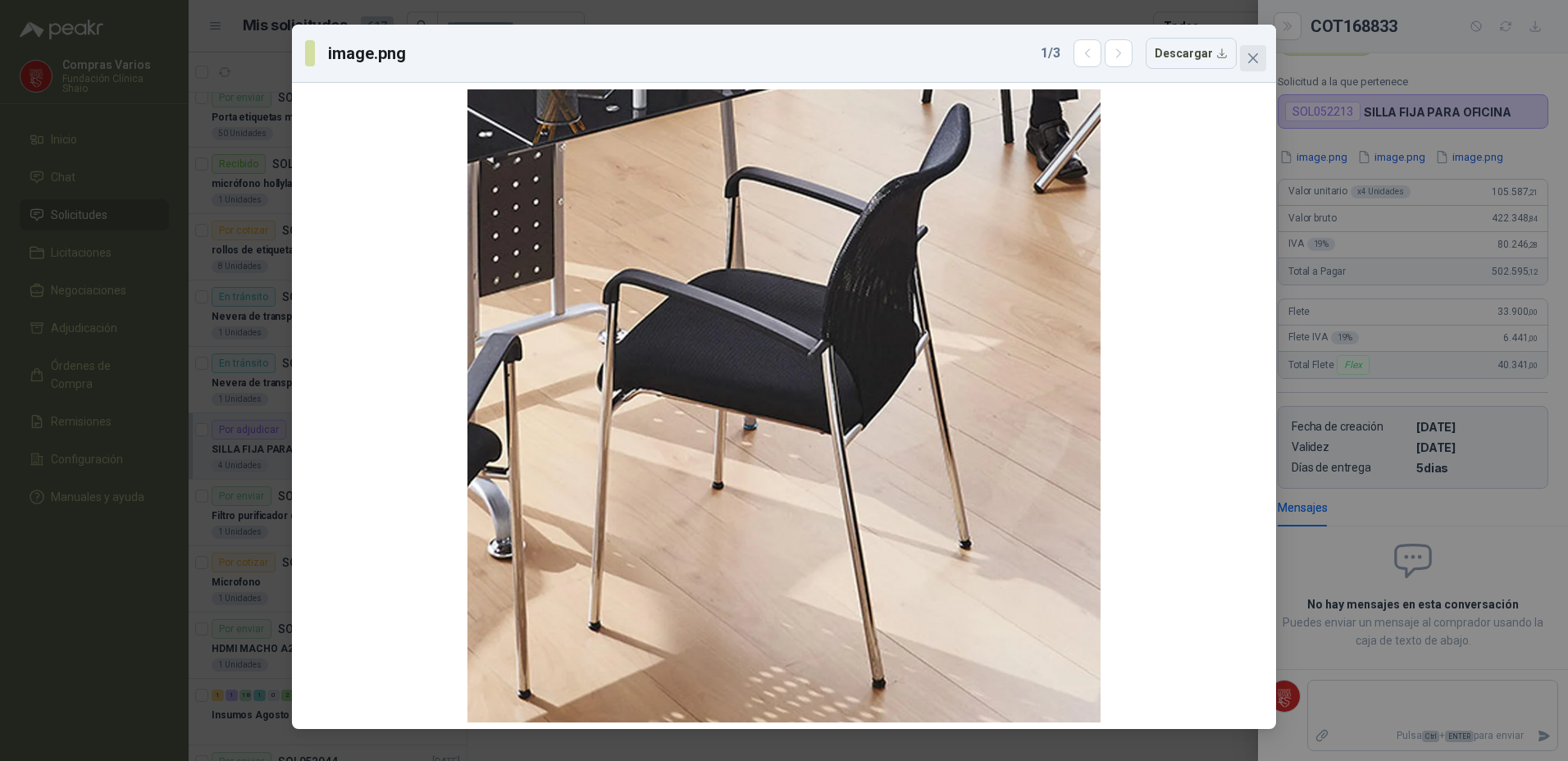
click at [1261, 45] on button "Close" at bounding box center [1254, 58] width 27 height 26
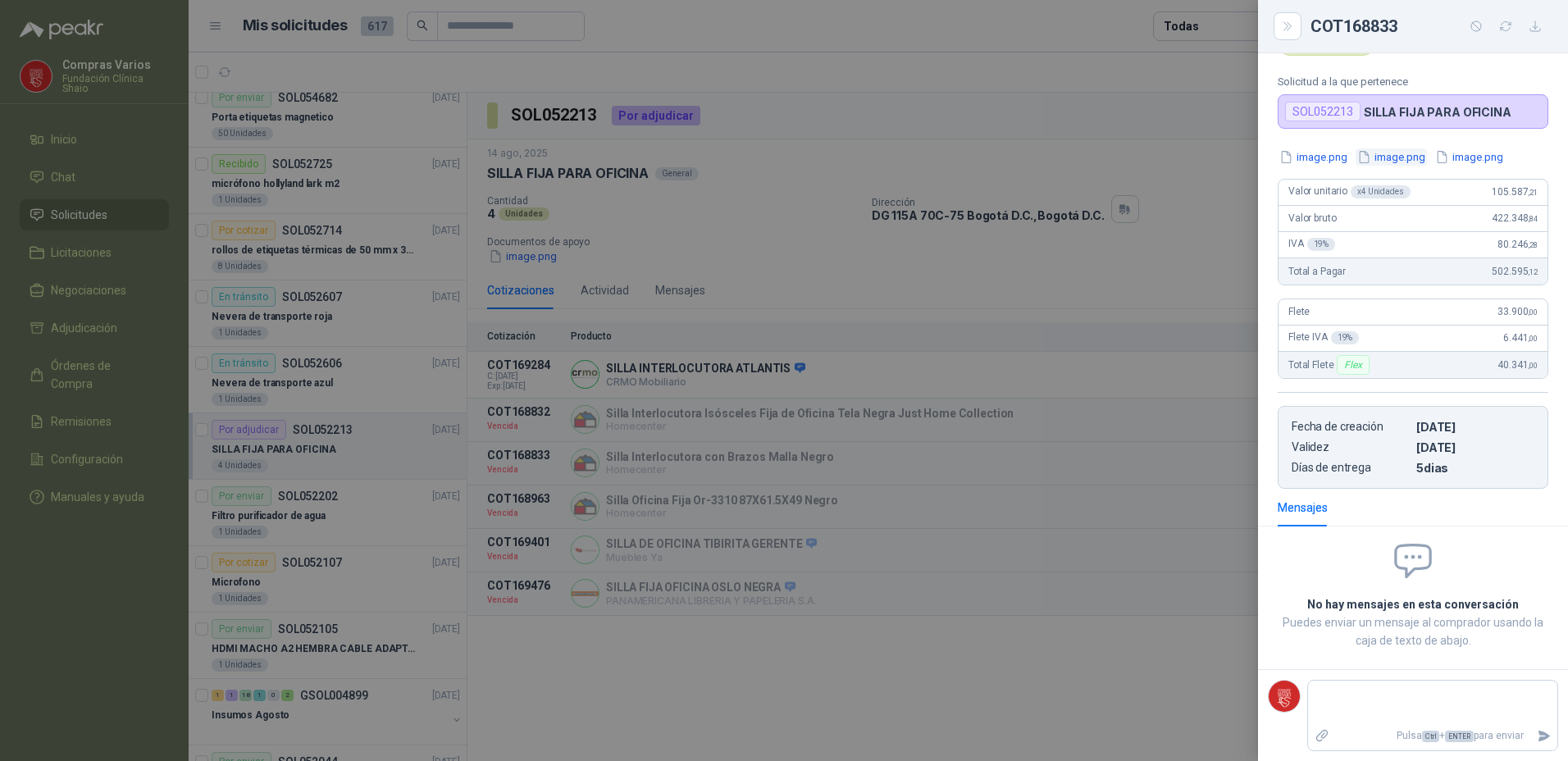
click at [1390, 151] on button "image.png" at bounding box center [1391, 156] width 72 height 17
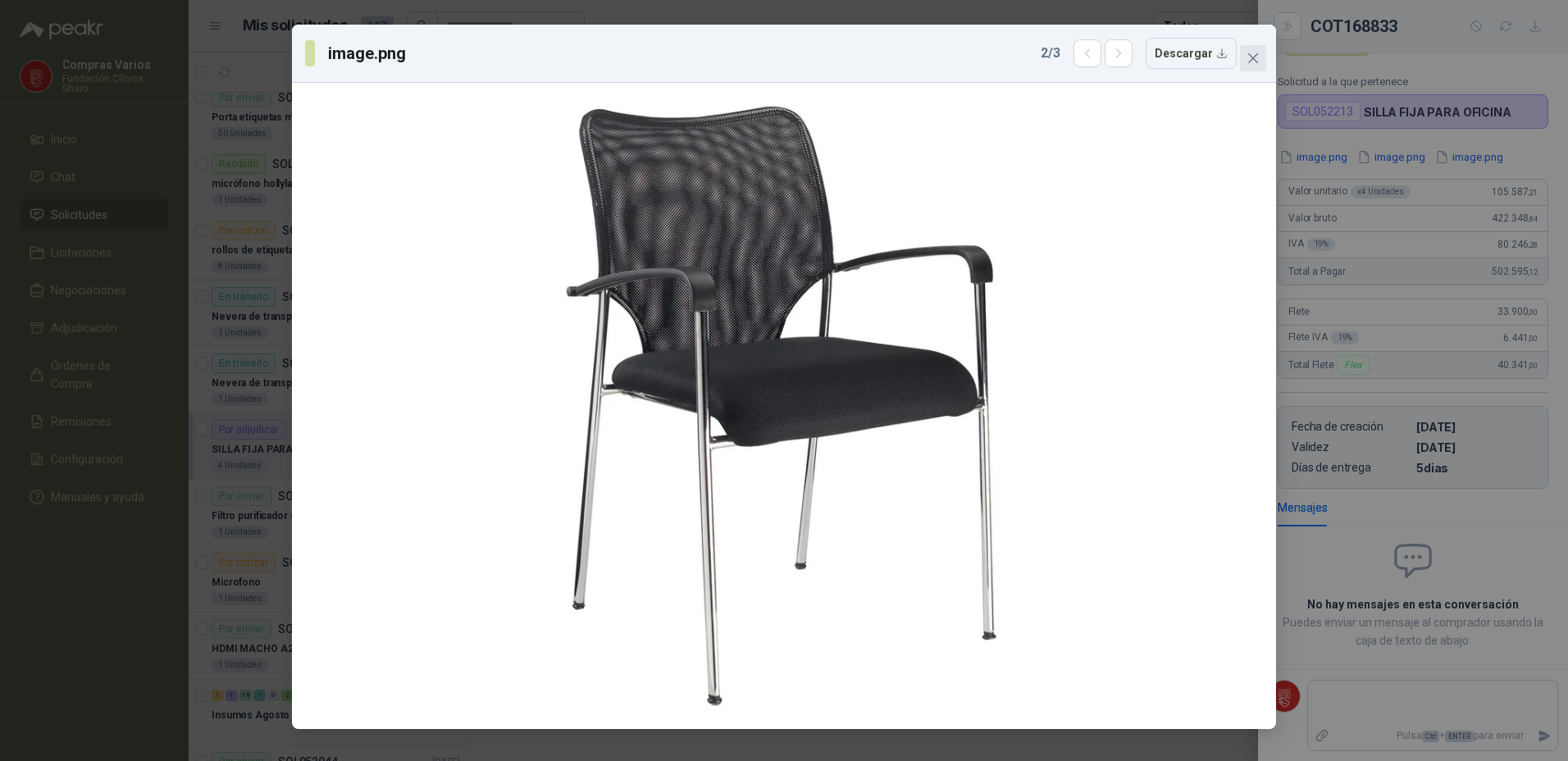
click at [1261, 57] on span "Close" at bounding box center [1254, 57] width 27 height 13
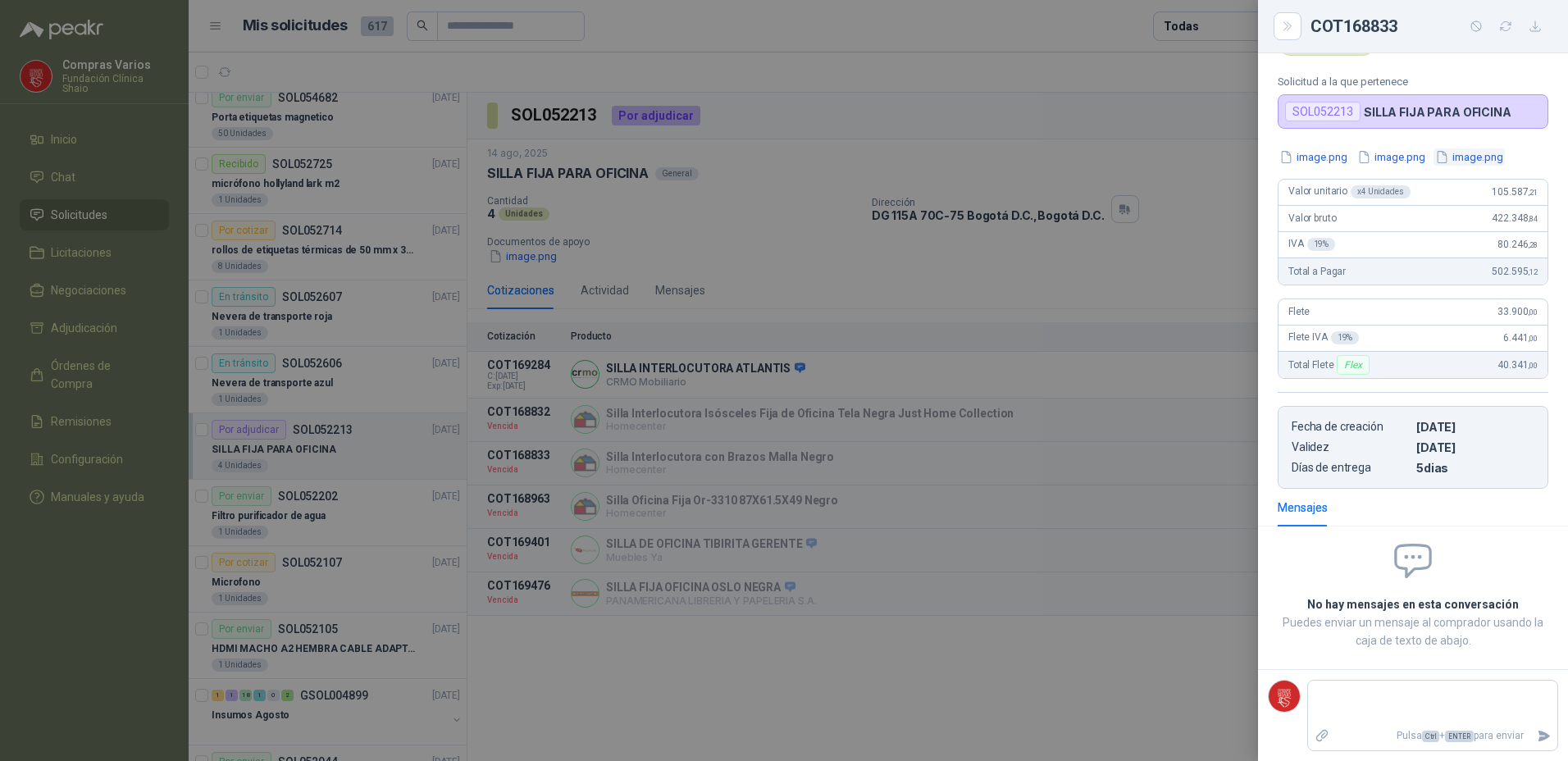
click at [1489, 154] on button "image.png" at bounding box center [1469, 156] width 72 height 17
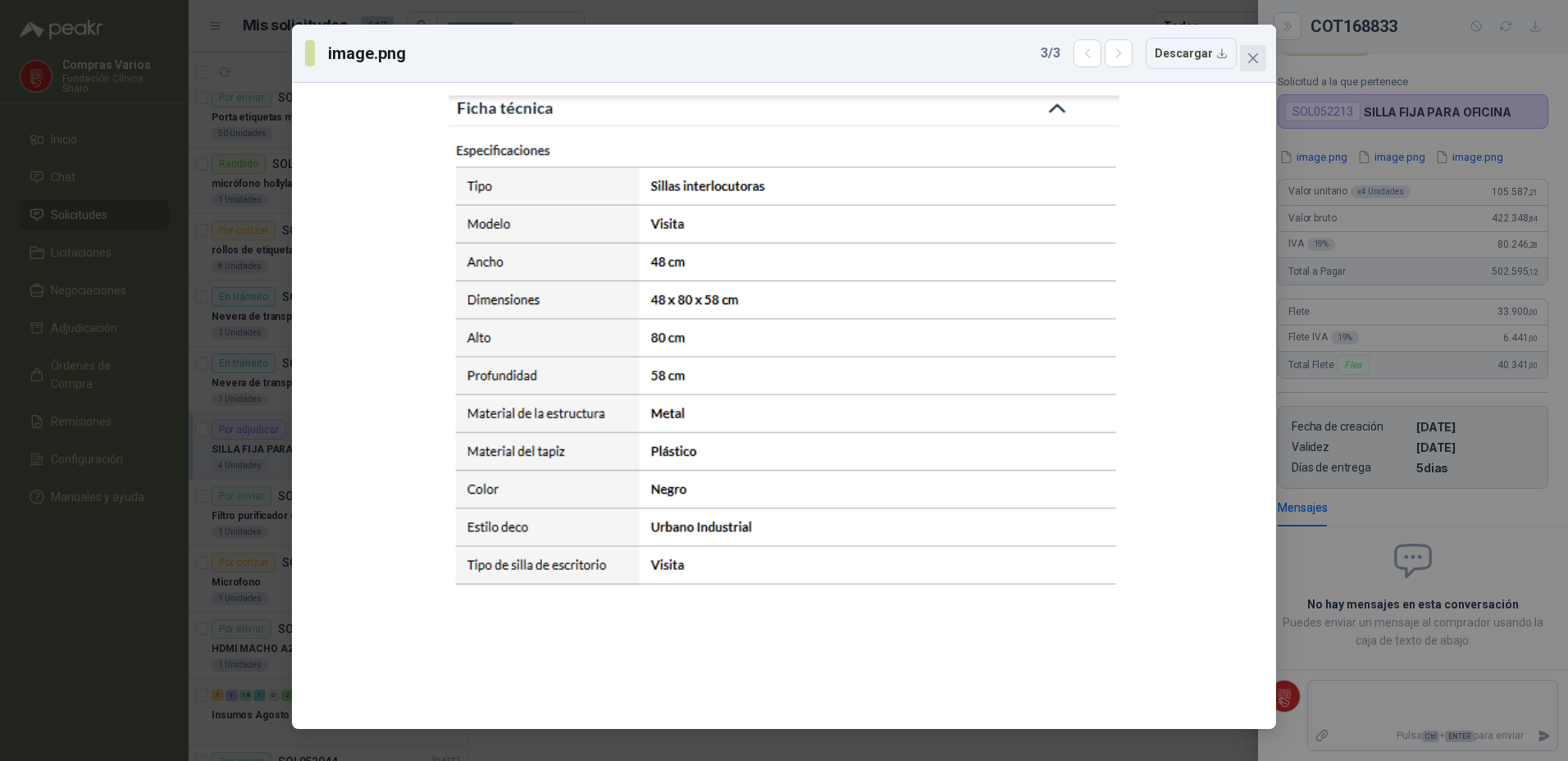
click at [1256, 51] on button "Close" at bounding box center [1254, 58] width 27 height 26
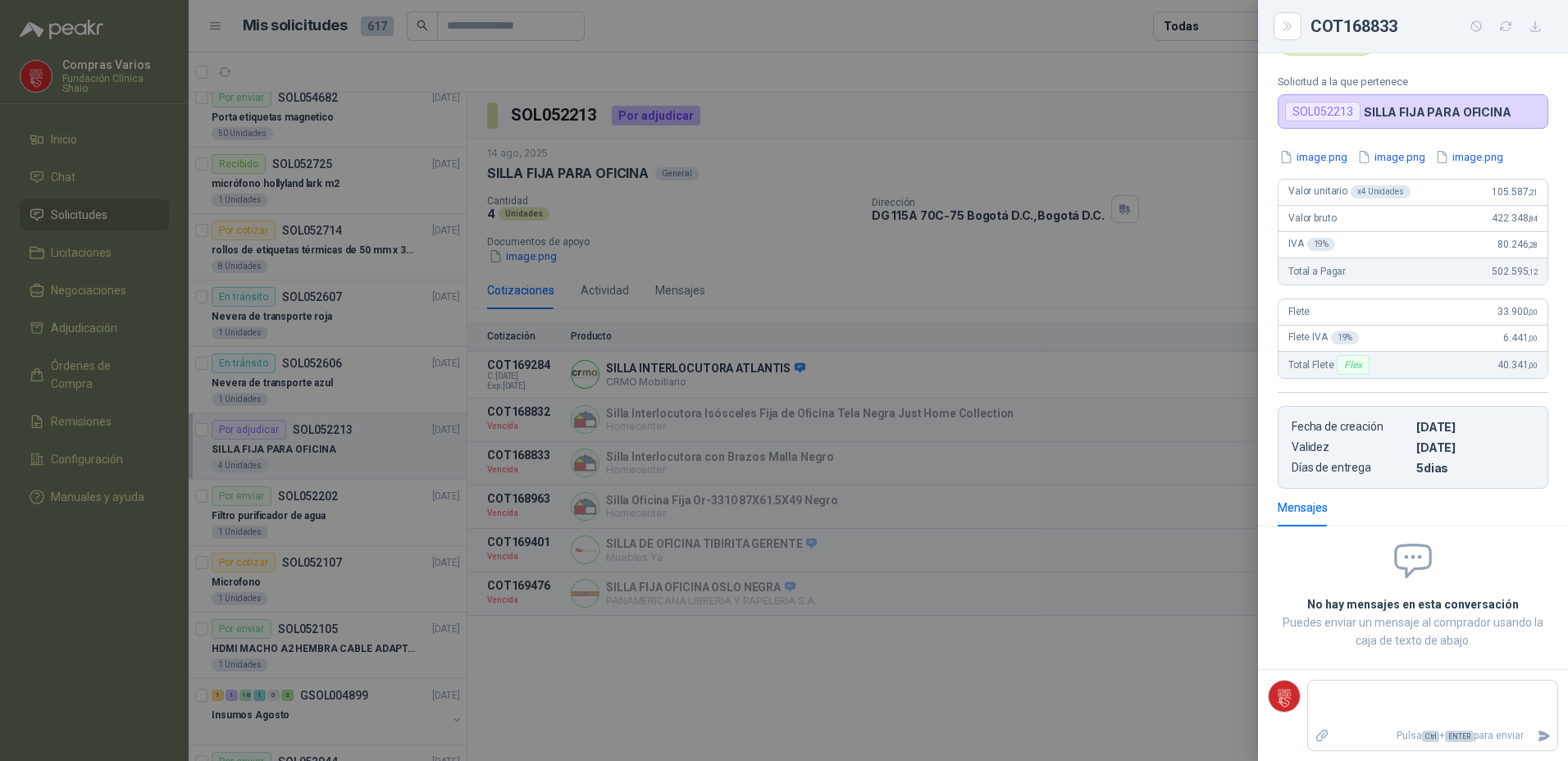
click at [1014, 377] on div at bounding box center [784, 380] width 1568 height 761
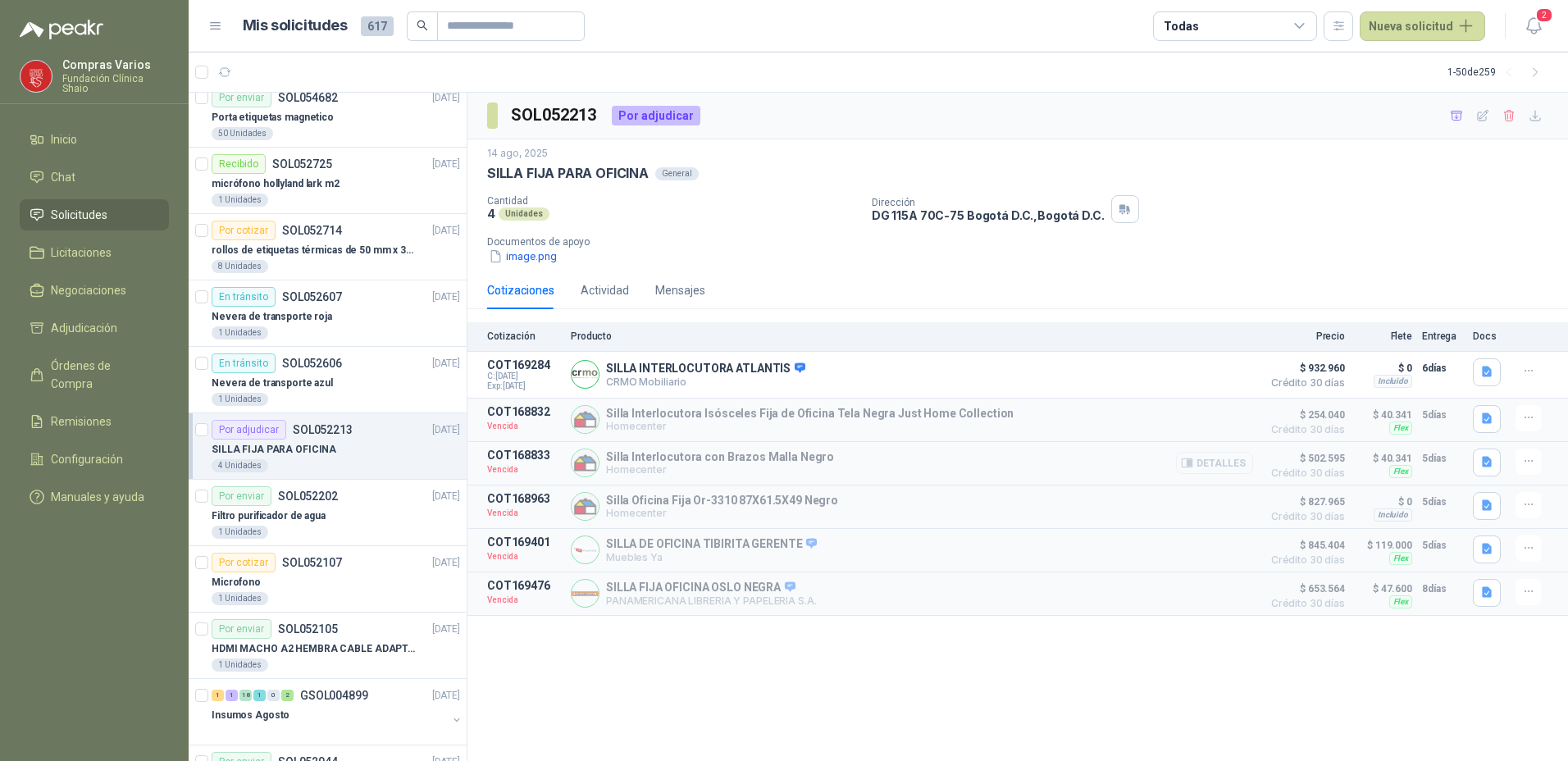
click at [1208, 461] on button "Detalles" at bounding box center [1214, 463] width 77 height 22
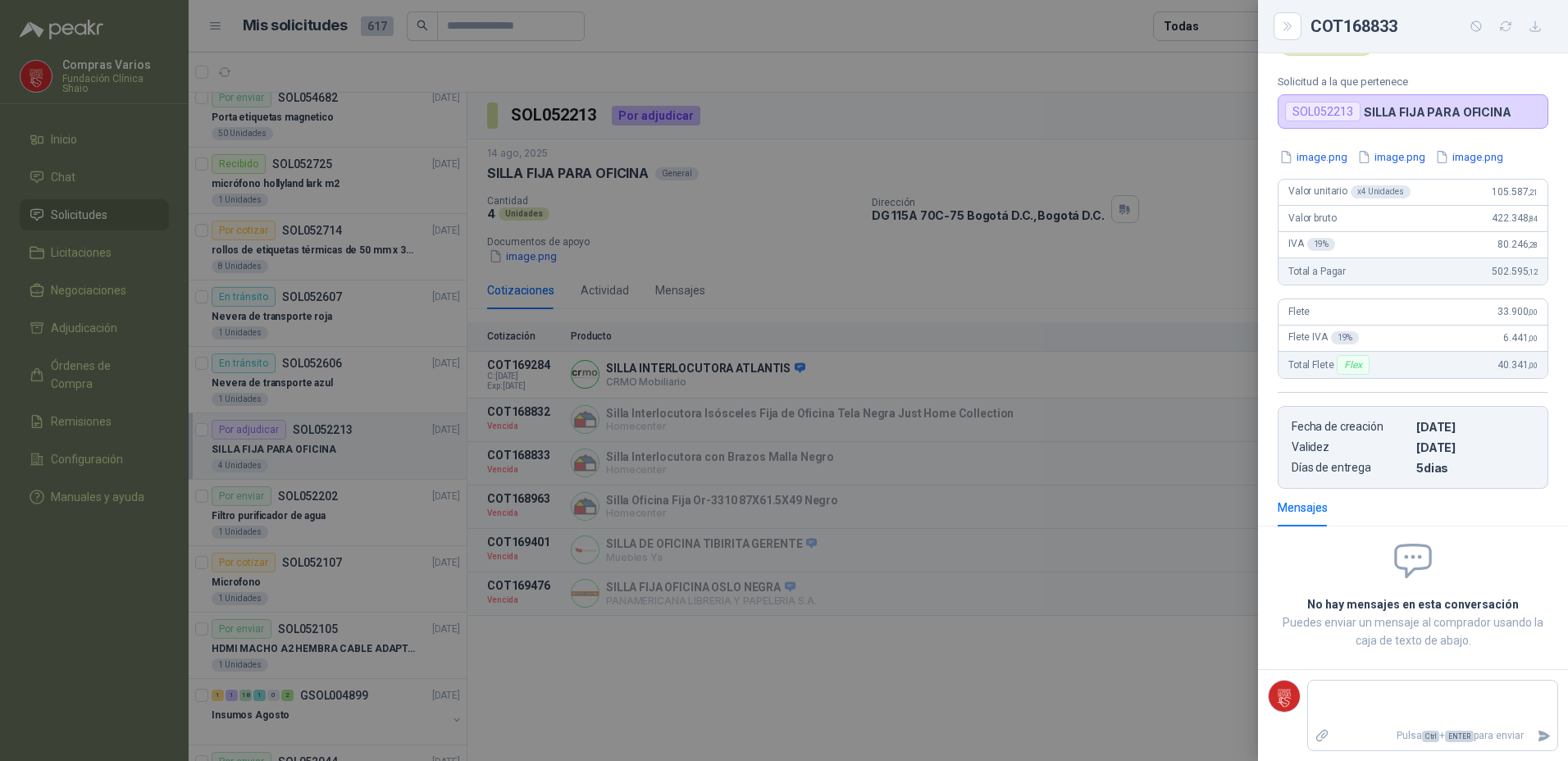
click at [1300, 170] on div "image.png image.png image.png Valor unitario x 4 Unidades 105.587 ,21 Valor bru…" at bounding box center [1413, 318] width 310 height 340
click at [1303, 162] on button "image.png" at bounding box center [1313, 156] width 72 height 17
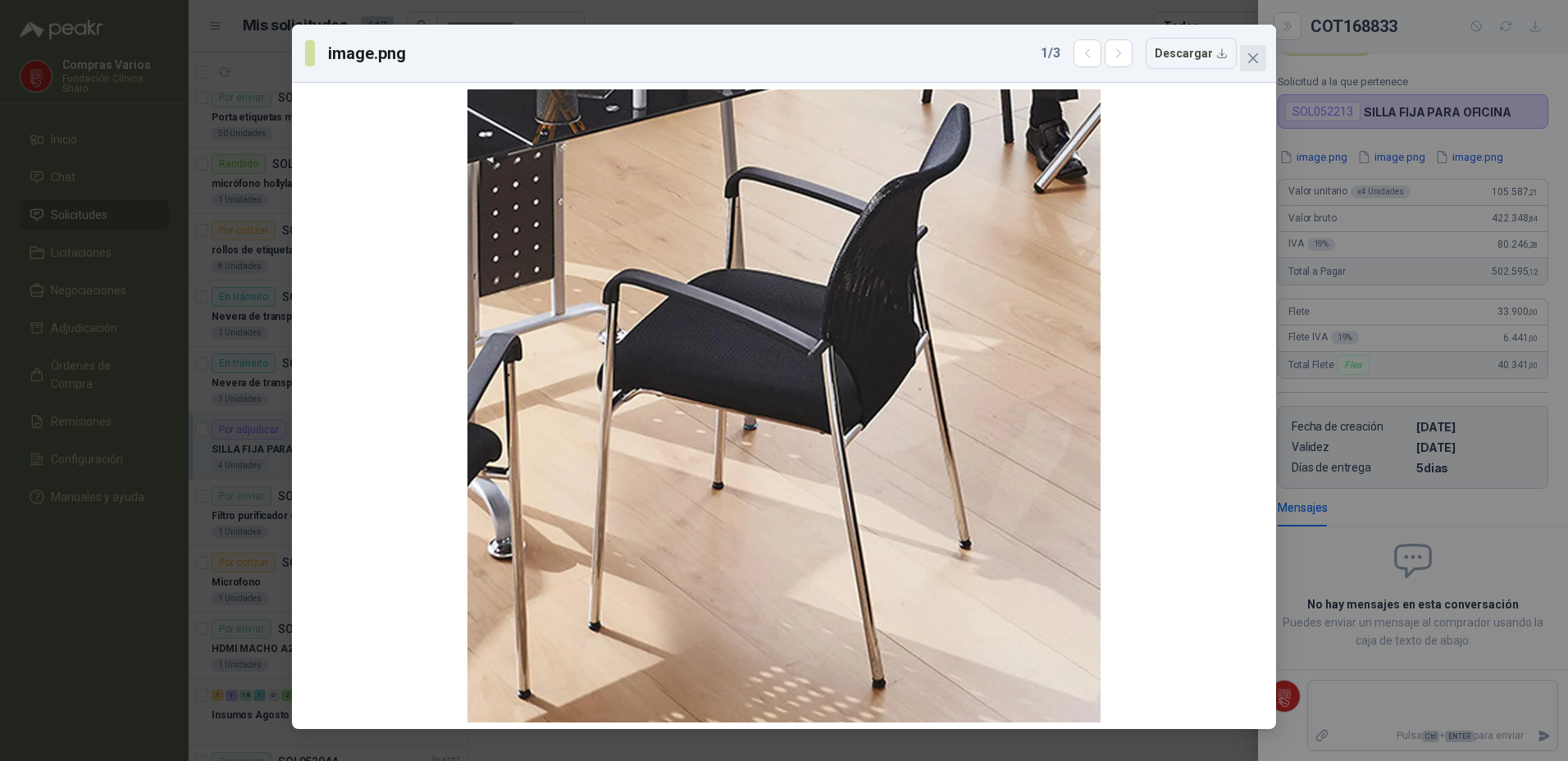
click at [1261, 58] on span "Close" at bounding box center [1254, 57] width 27 height 13
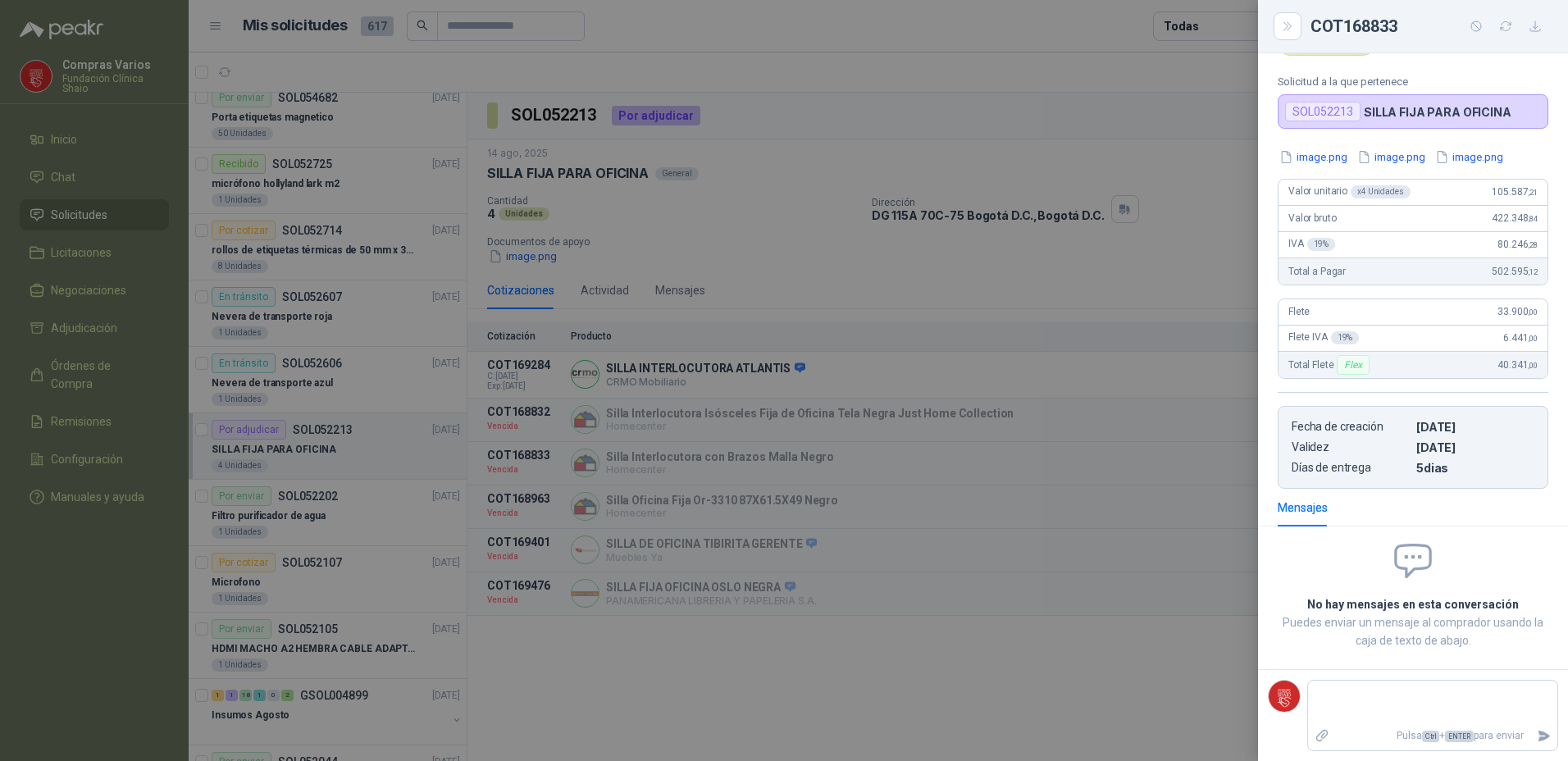
click at [1049, 452] on div at bounding box center [784, 380] width 1568 height 761
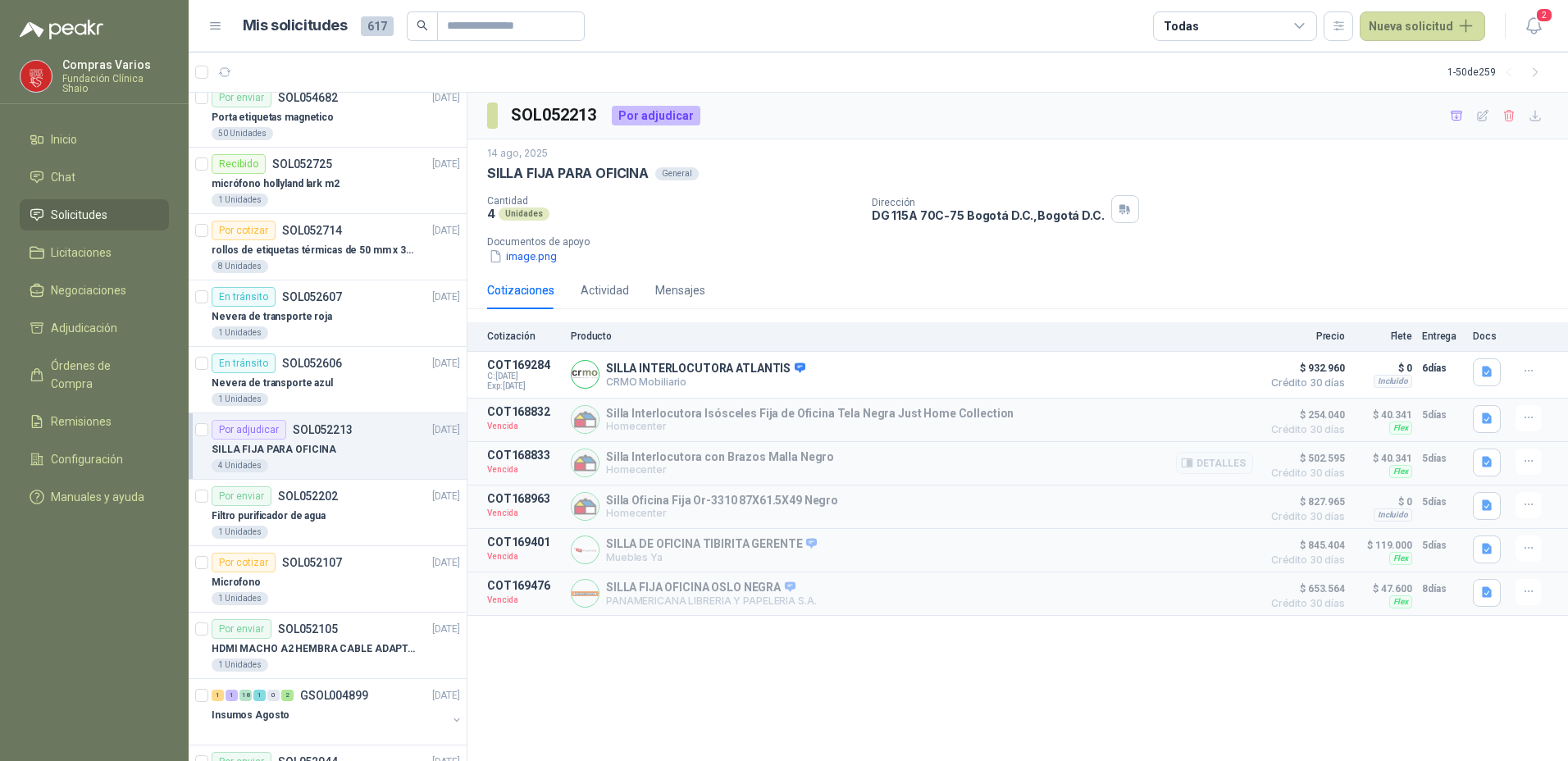
click at [1303, 463] on span "$ 502.595" at bounding box center [1304, 458] width 82 height 19
click at [1224, 463] on button "Detalles" at bounding box center [1214, 463] width 77 height 22
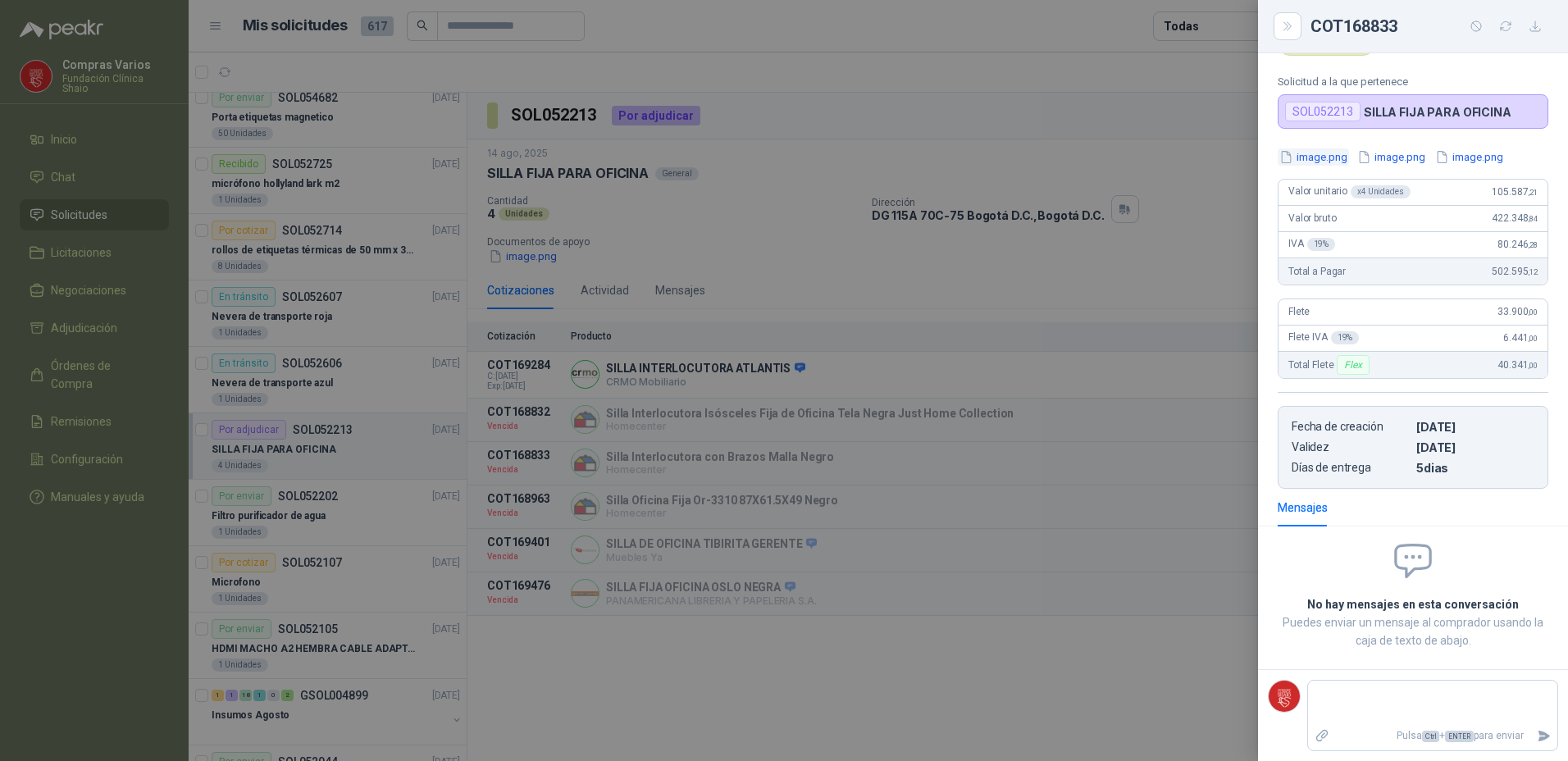
click at [1328, 158] on button "image.png" at bounding box center [1313, 156] width 72 height 17
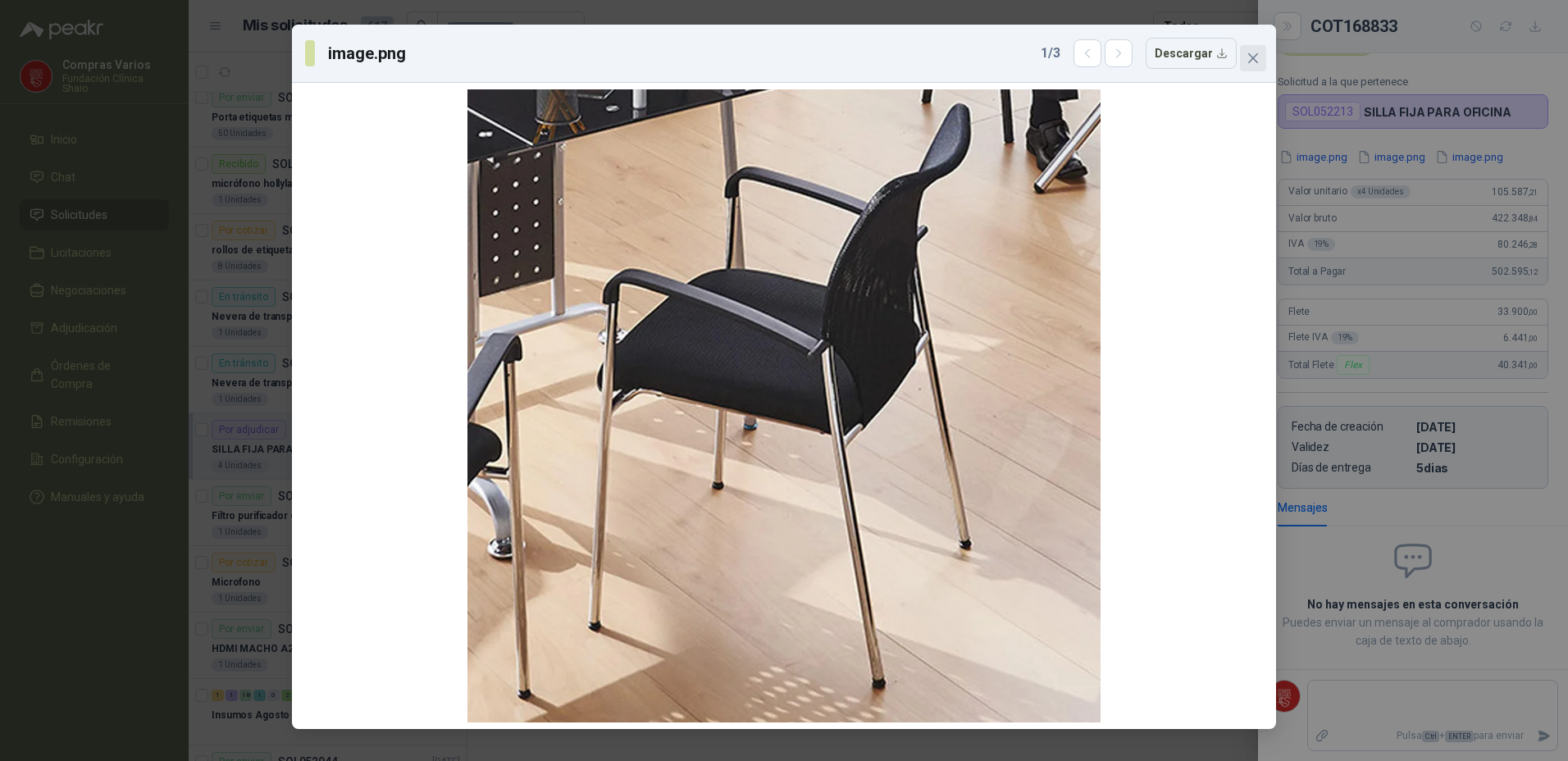
click at [1254, 59] on icon "close" at bounding box center [1253, 57] width 10 height 10
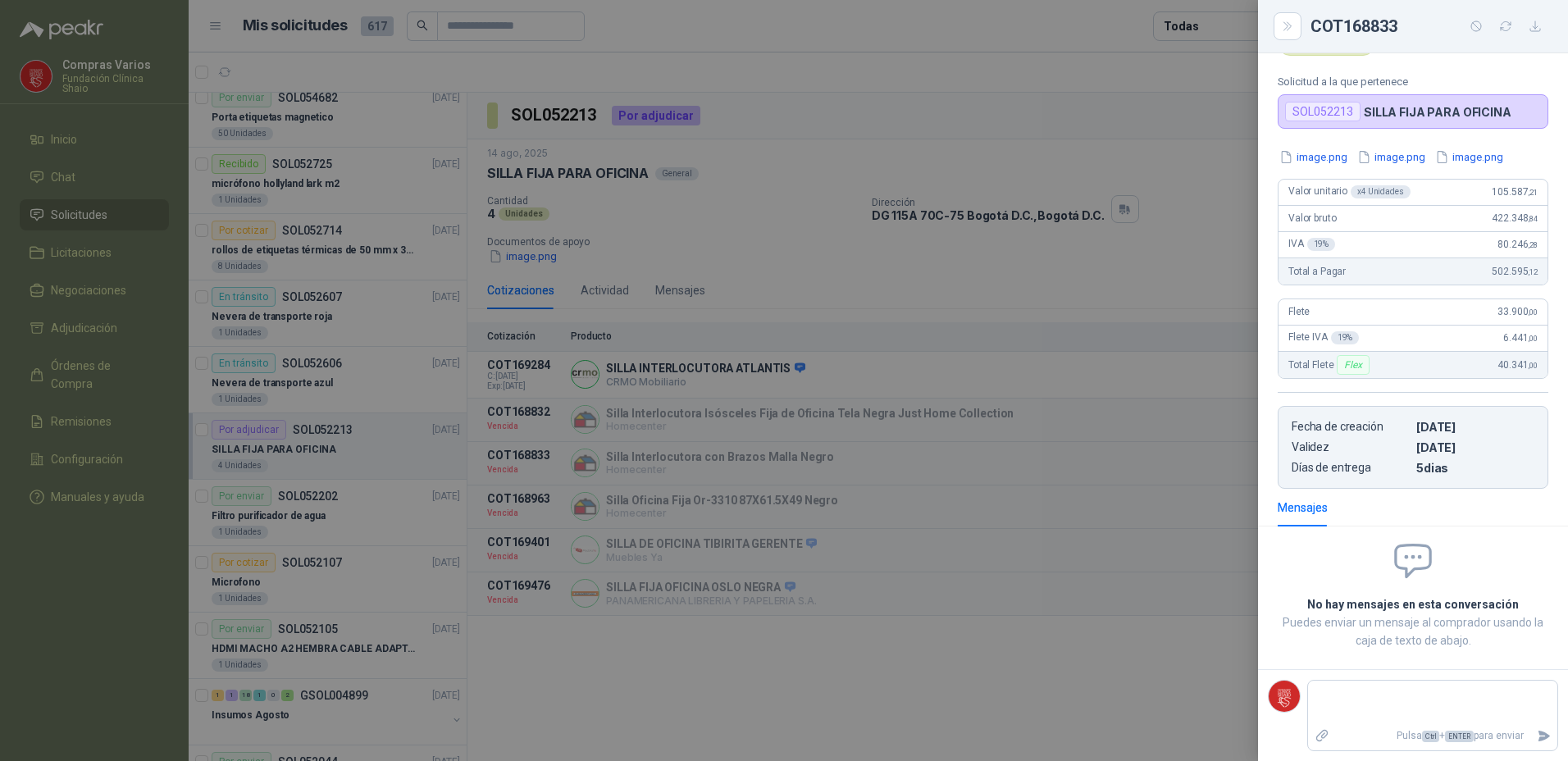
click at [1066, 461] on div at bounding box center [784, 380] width 1568 height 761
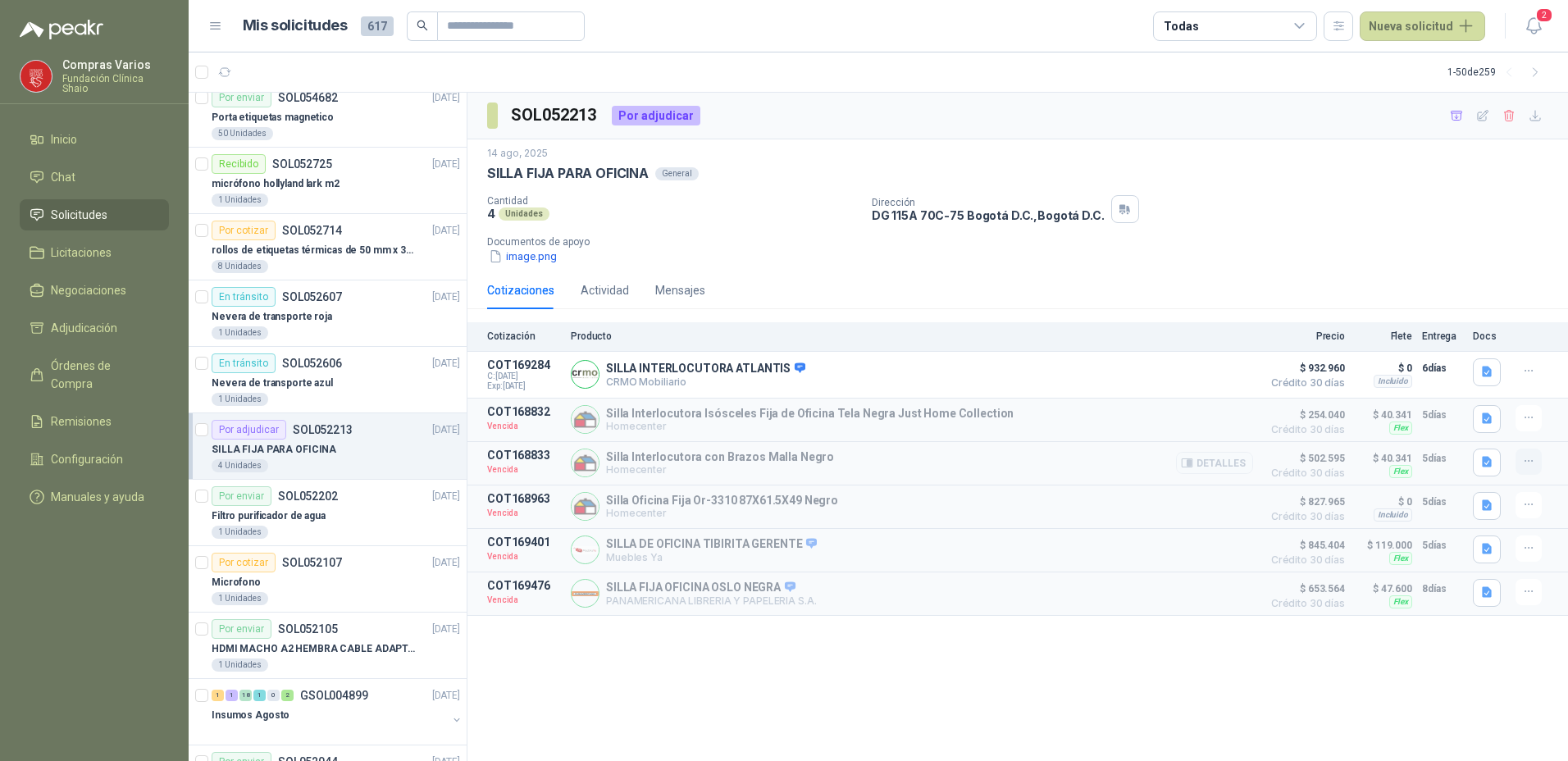
click at [1520, 460] on button "button" at bounding box center [1529, 462] width 27 height 26
click at [1469, 428] on button "Solicitar Recotización" at bounding box center [1496, 427] width 132 height 26
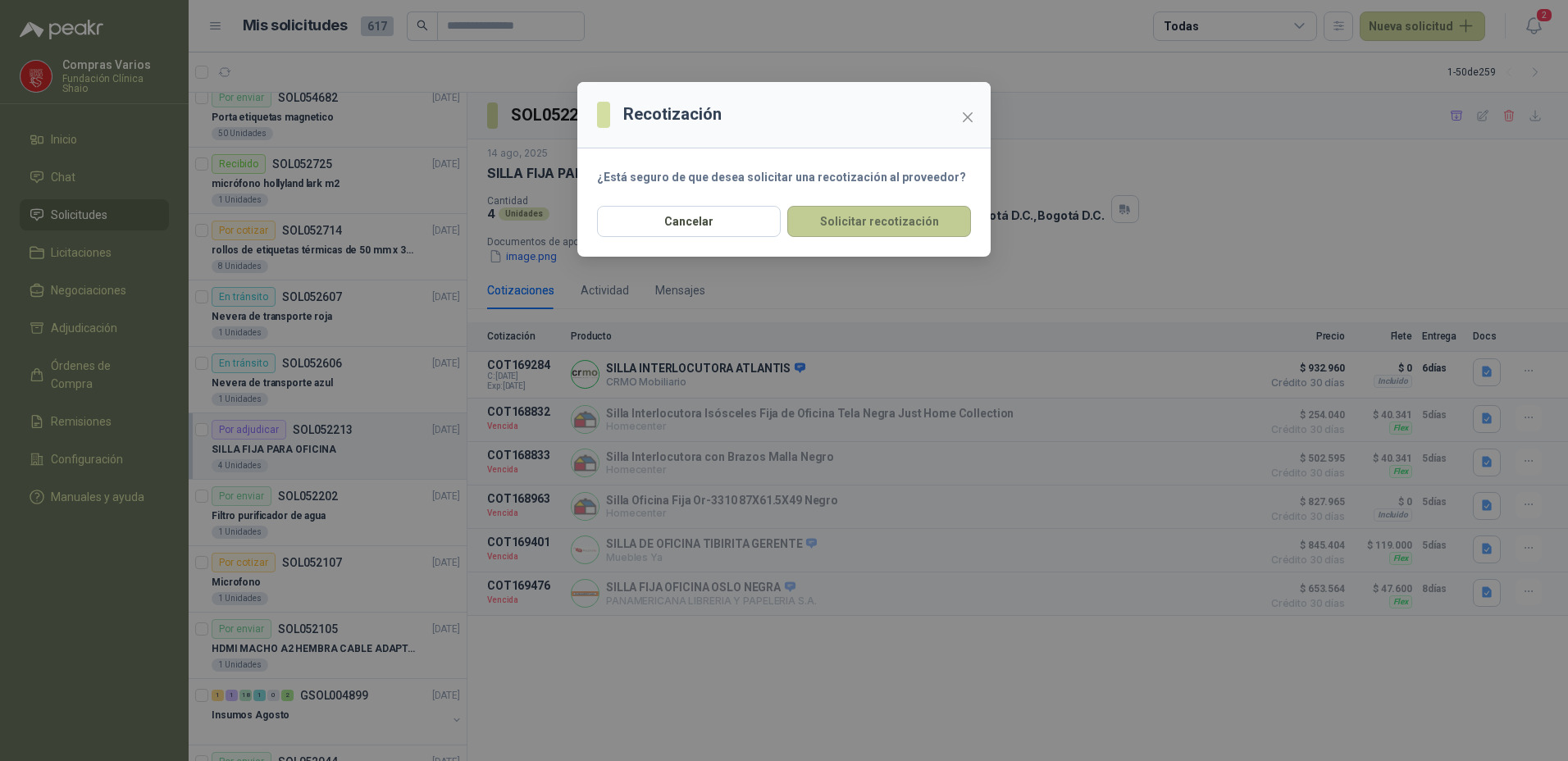
click at [844, 215] on button "Solicitar recotización" at bounding box center [879, 221] width 184 height 31
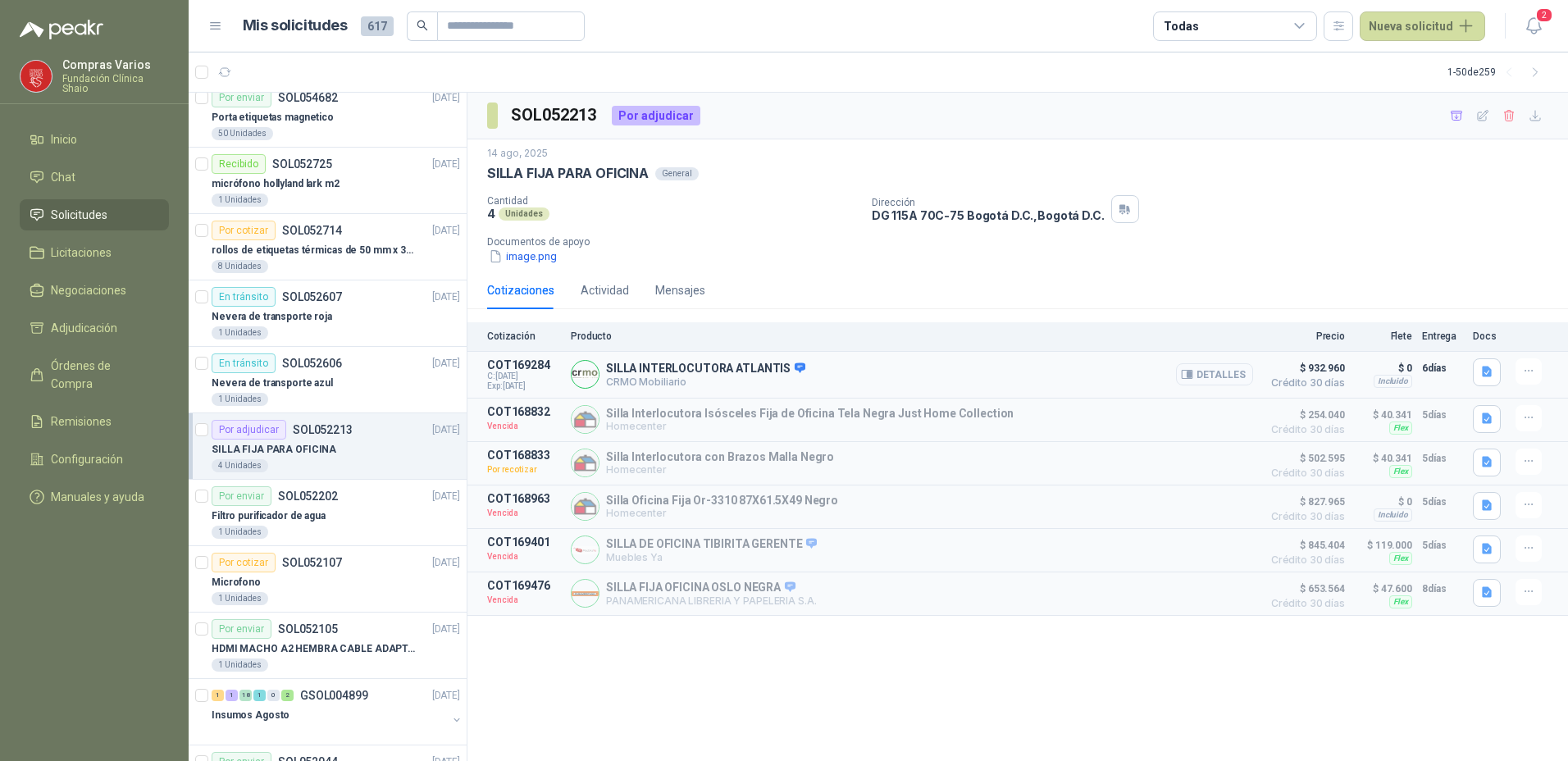
click at [1224, 373] on button "Detalles" at bounding box center [1214, 373] width 77 height 22
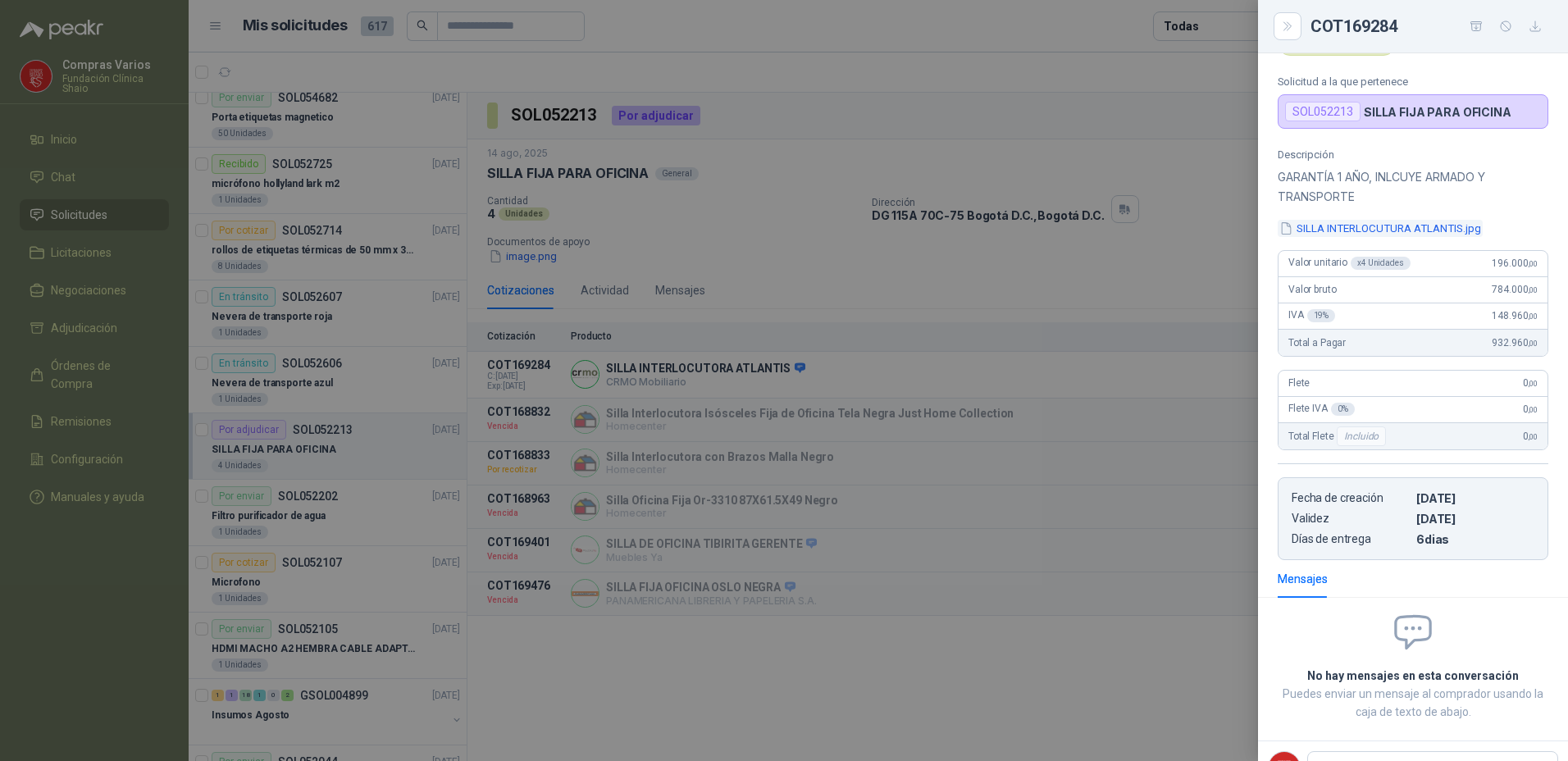
click at [1337, 222] on button "SILLA INTERLOCUTURA ATLANTIS.jpg" at bounding box center [1380, 228] width 205 height 17
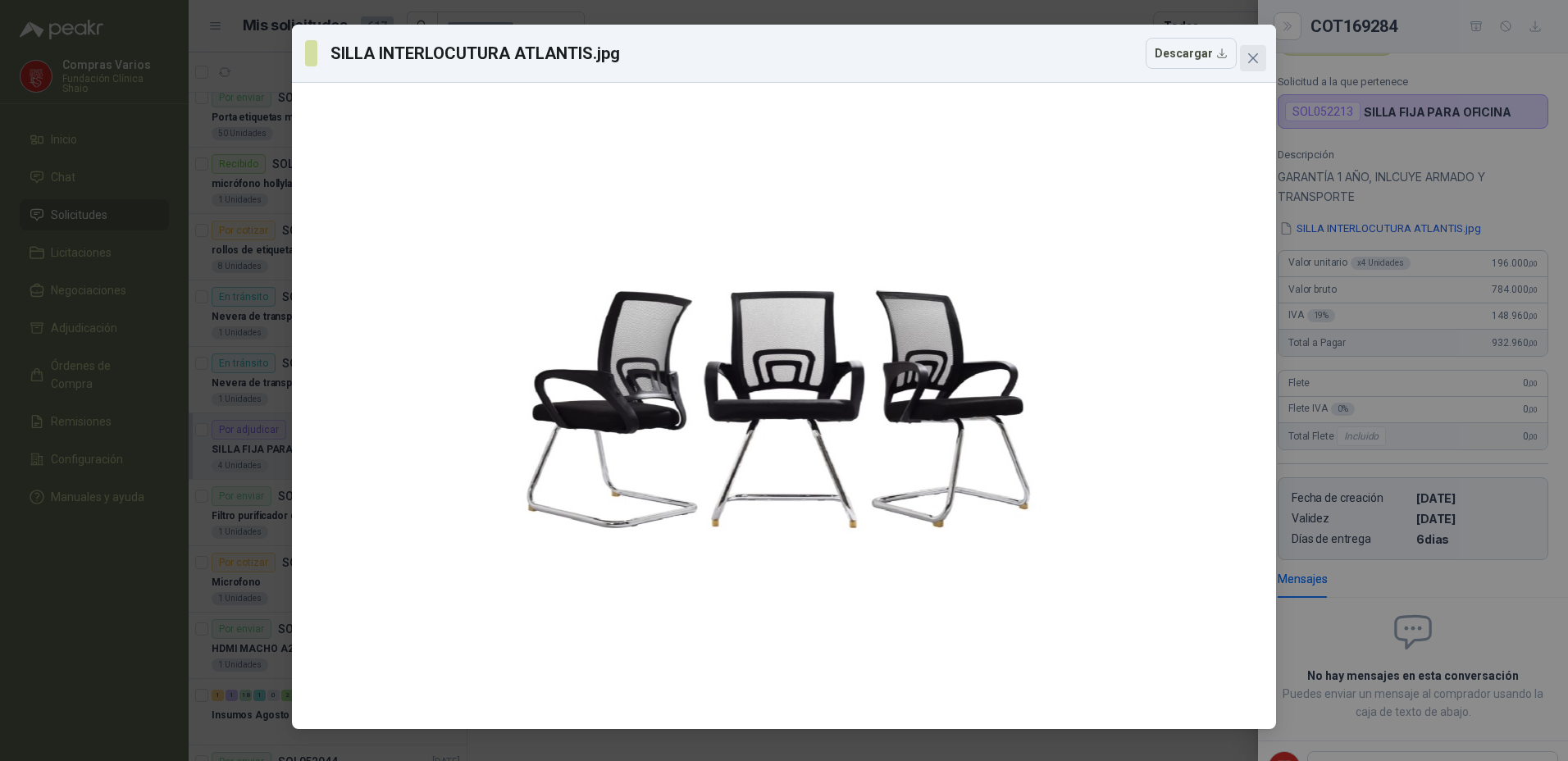
click at [1259, 59] on icon "close" at bounding box center [1253, 57] width 13 height 13
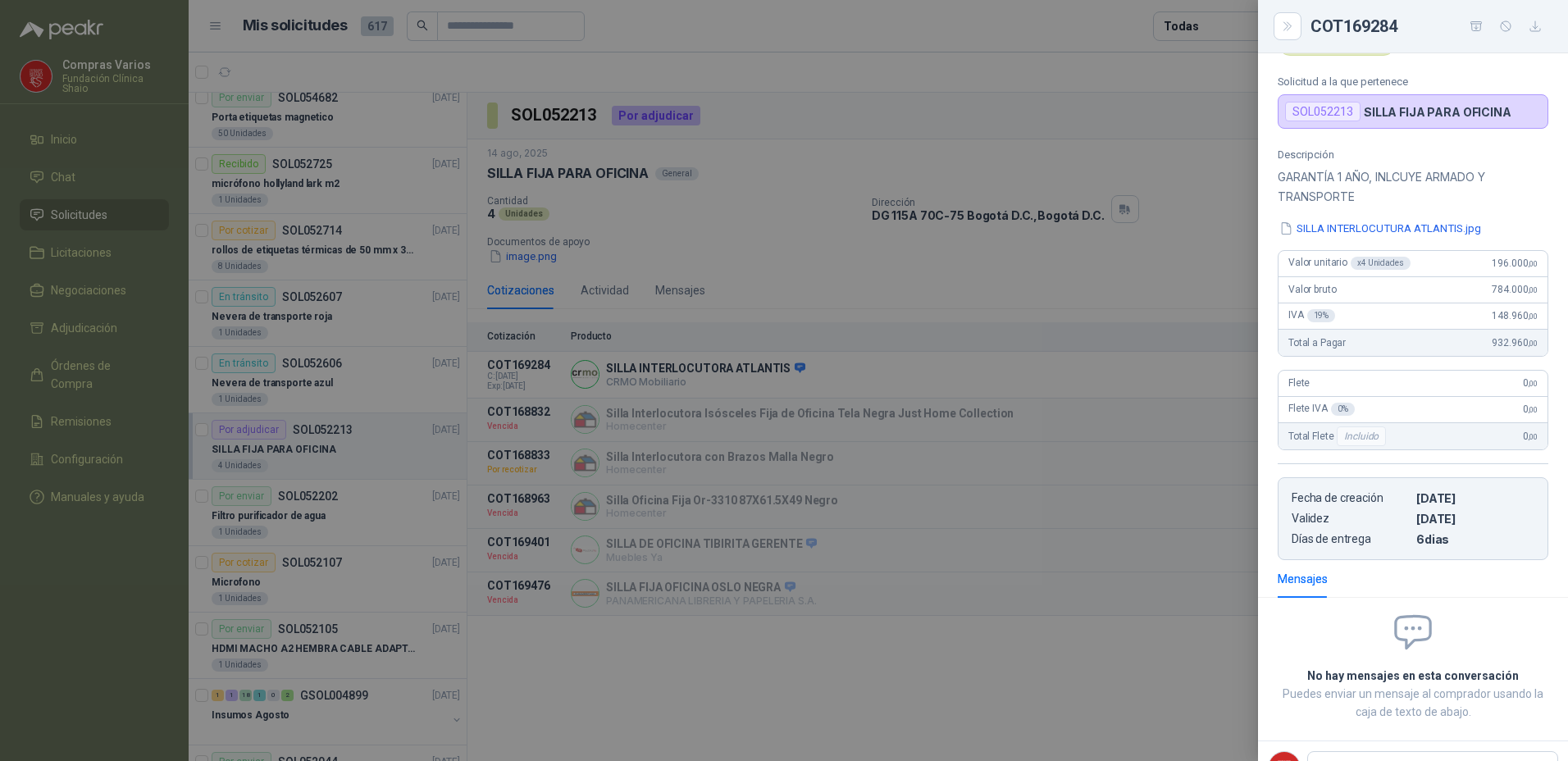
click at [1117, 259] on div at bounding box center [784, 380] width 1568 height 761
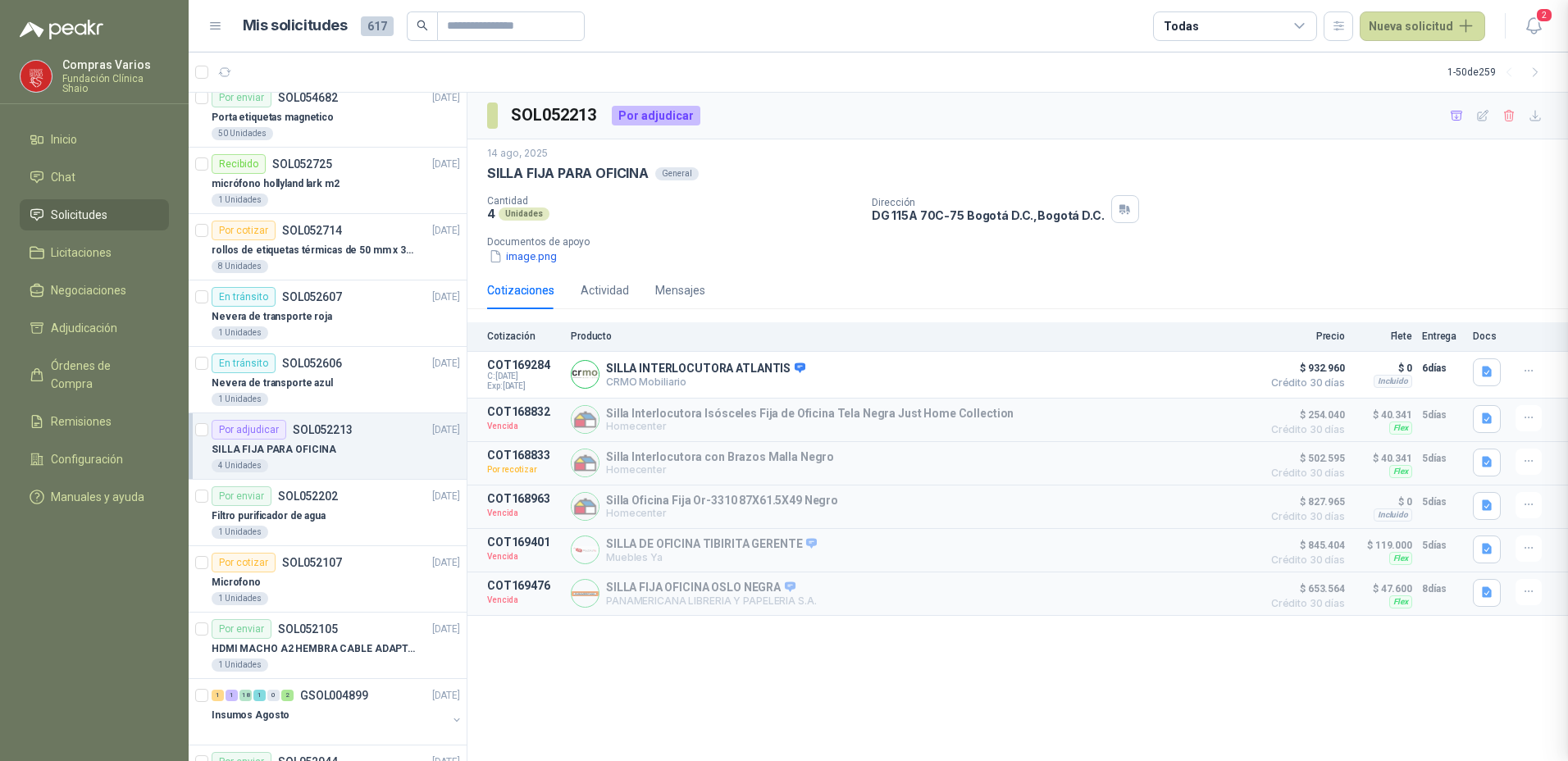
scroll to position [93, 0]
